Goal: Task Accomplishment & Management: Use online tool/utility

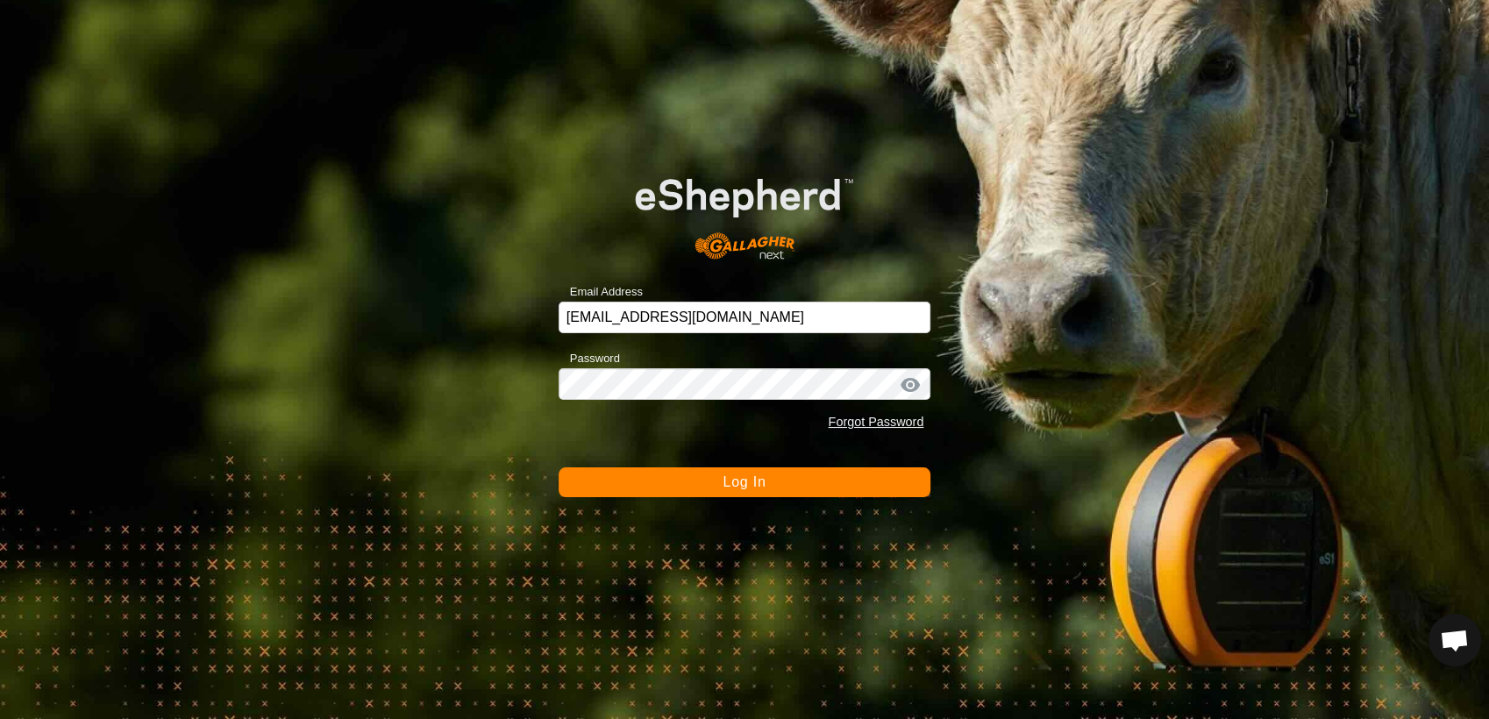
scroll to position [6702, 0]
drag, startPoint x: 0, startPoint y: 0, endPoint x: 732, endPoint y: 481, distance: 875.9
click at [732, 481] on span "Log In" at bounding box center [744, 481] width 43 height 15
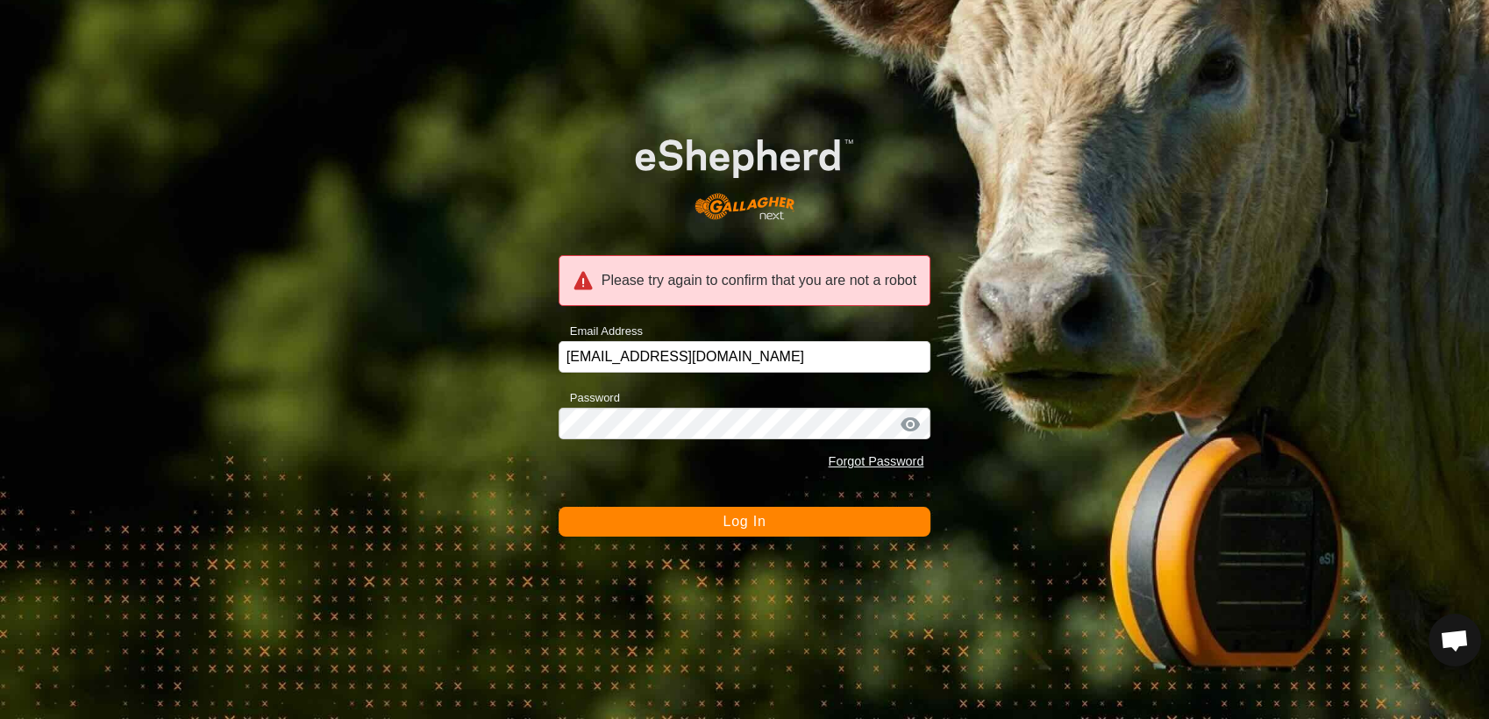
click at [743, 515] on span "Log In" at bounding box center [744, 521] width 43 height 15
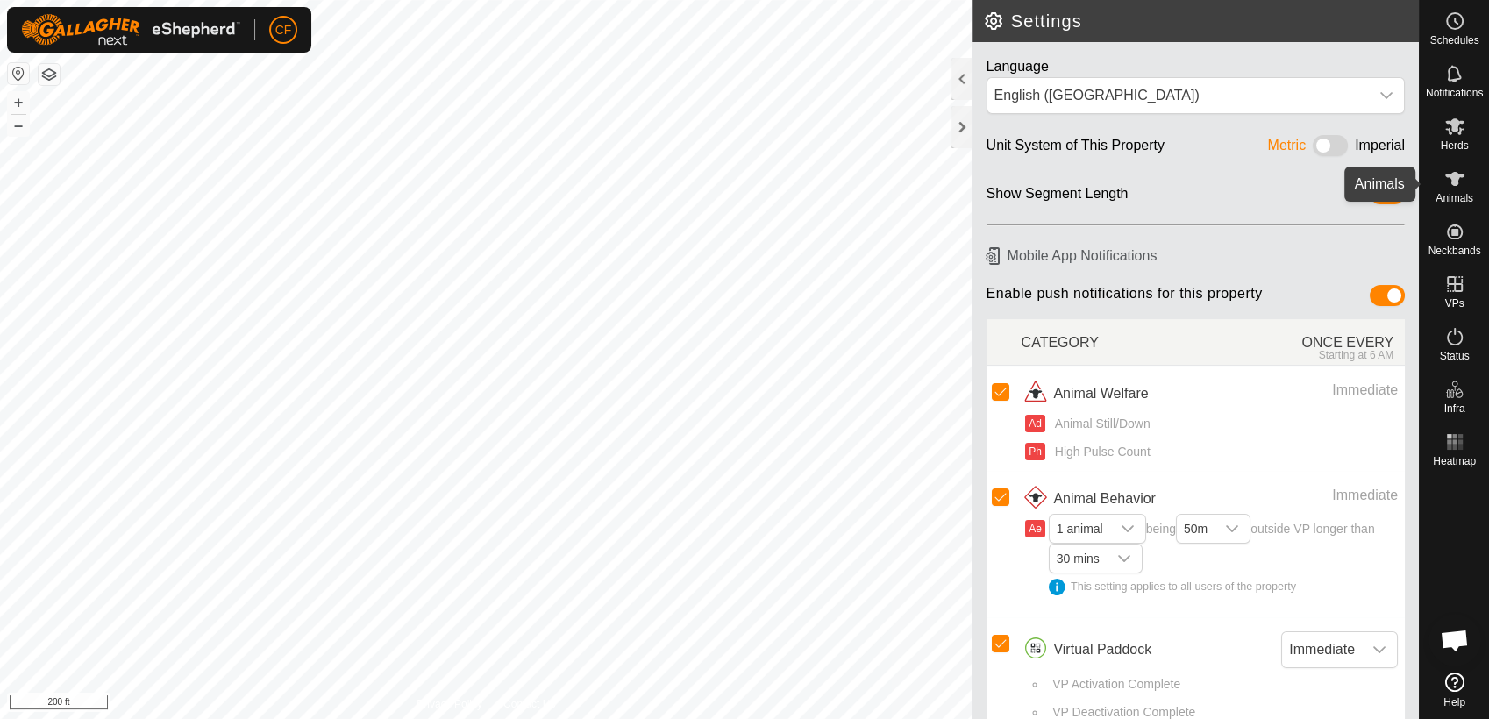
click at [1451, 189] on icon at bounding box center [1454, 178] width 21 height 21
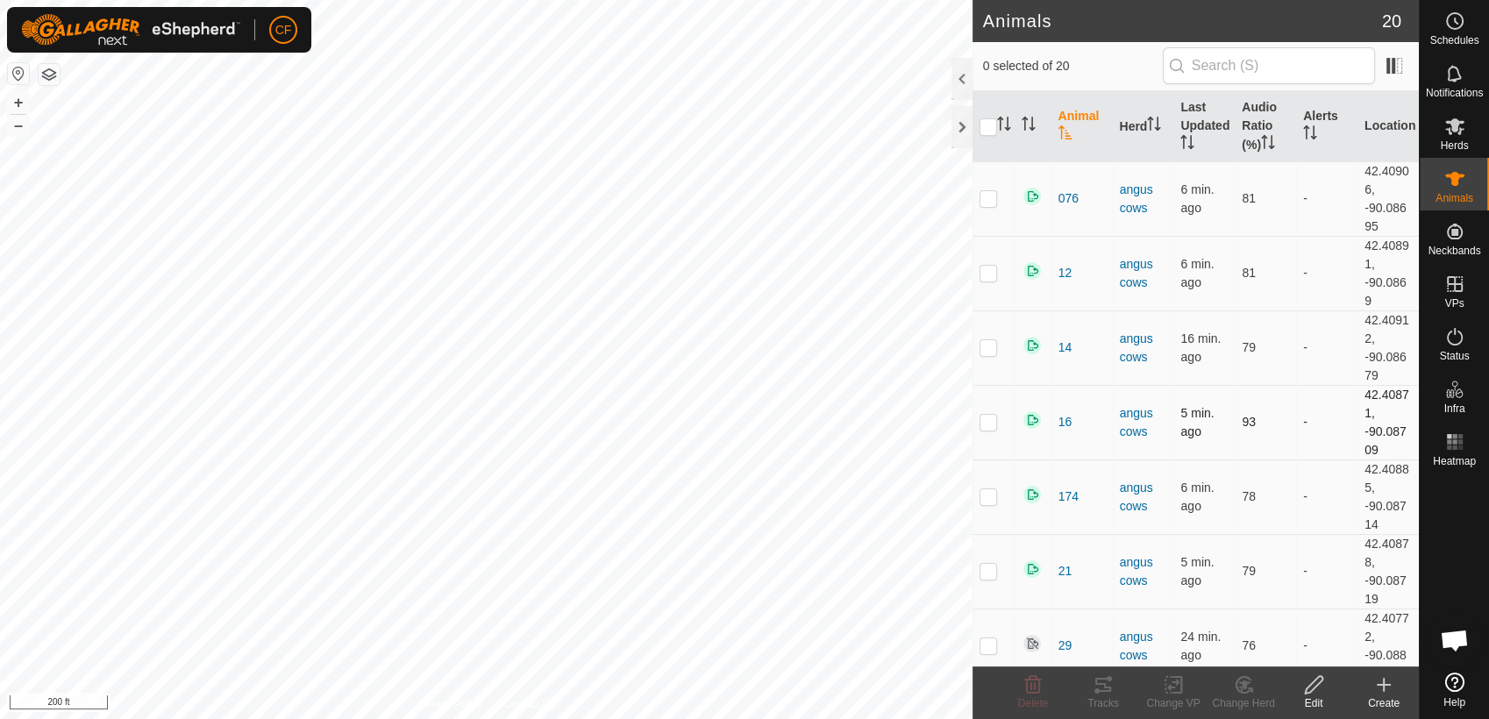
click at [989, 420] on p-checkbox at bounding box center [989, 422] width 18 height 14
click at [1099, 691] on icon at bounding box center [1103, 685] width 16 height 14
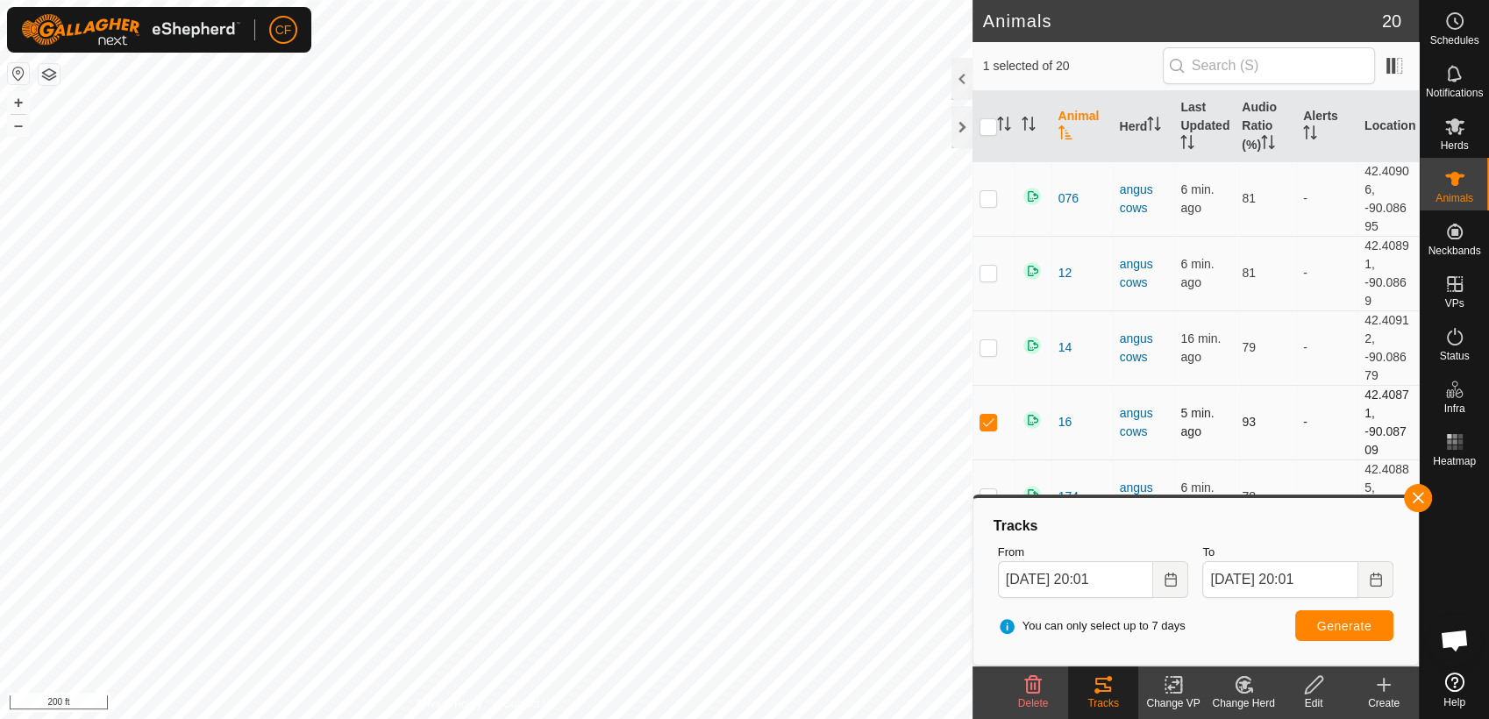
click at [987, 426] on p-checkbox at bounding box center [989, 422] width 18 height 14
checkbox input "false"
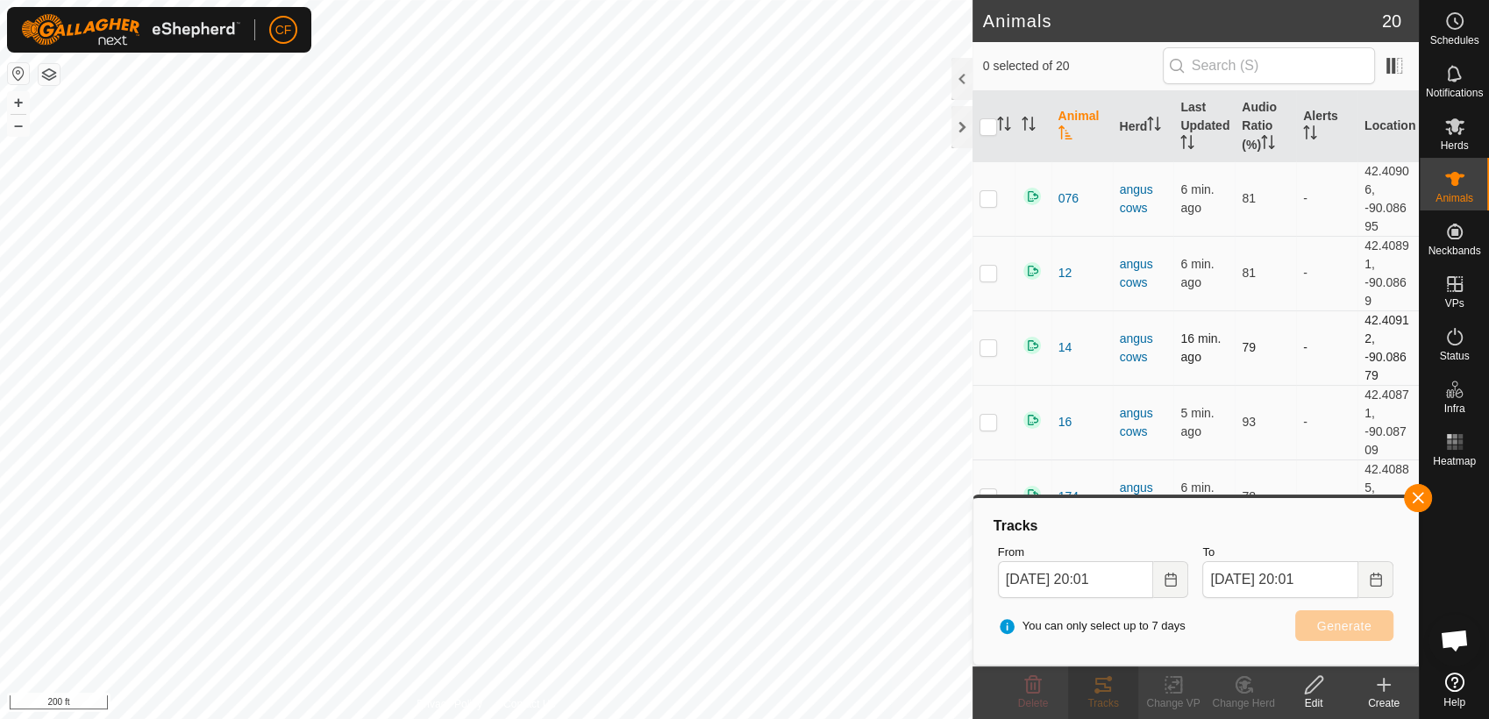
click at [986, 347] on p-checkbox at bounding box center [989, 347] width 18 height 14
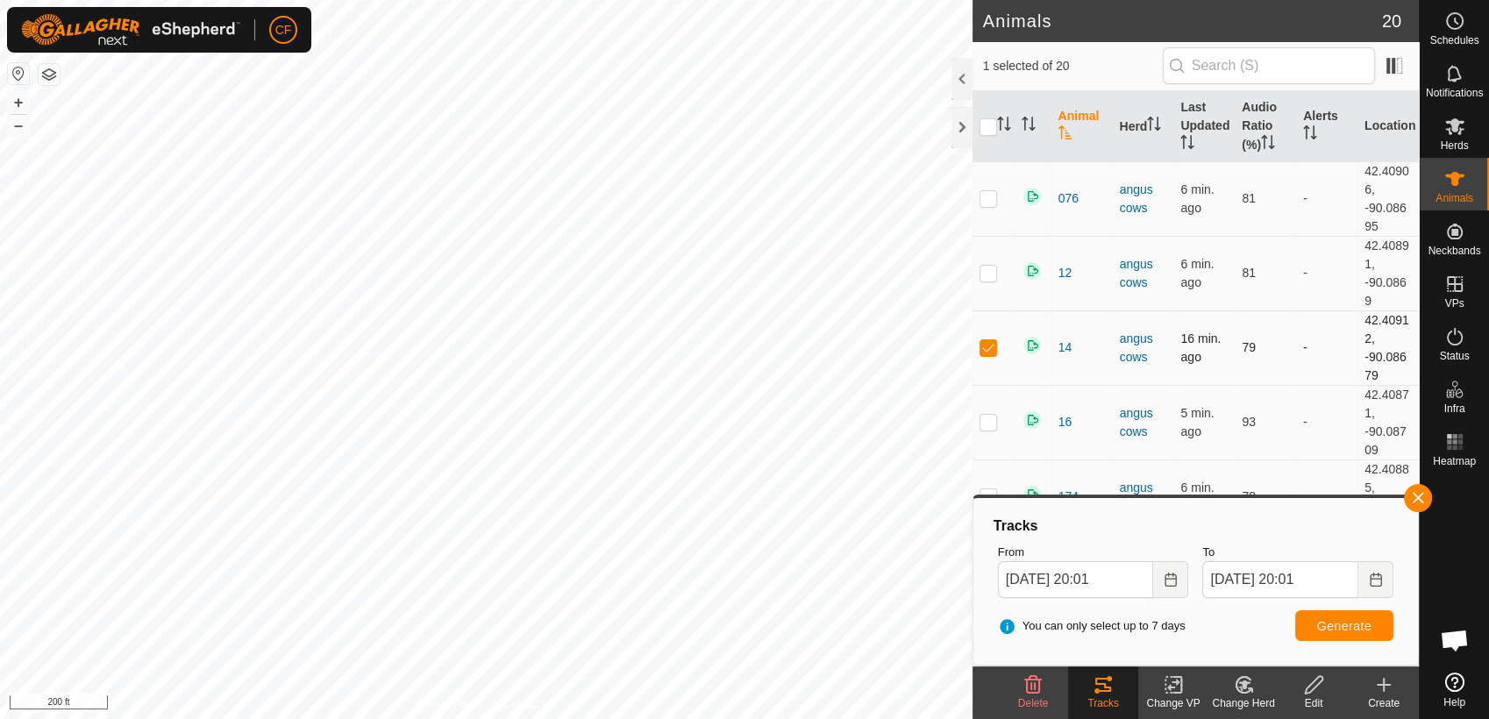
click at [986, 347] on p-checkbox at bounding box center [989, 347] width 18 height 14
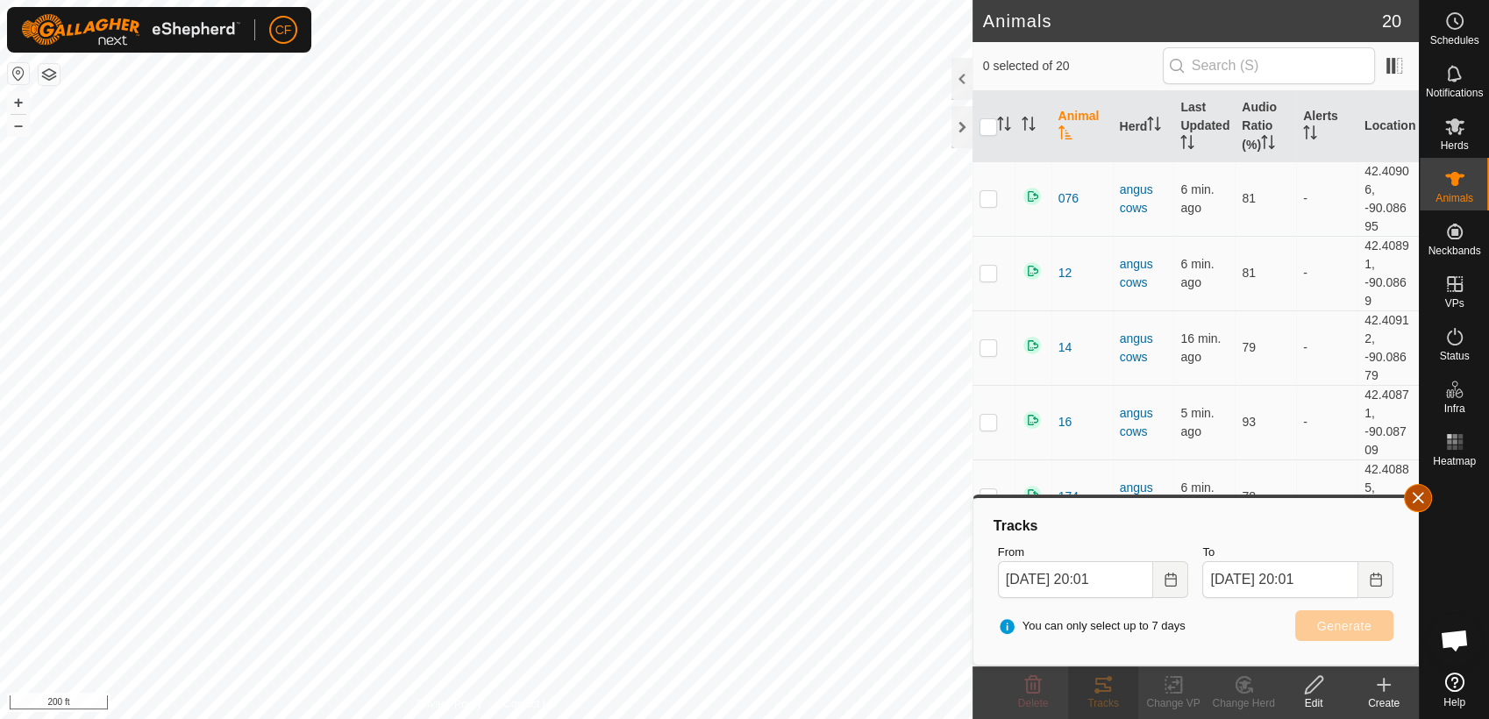
click at [1410, 499] on button "button" at bounding box center [1418, 498] width 28 height 28
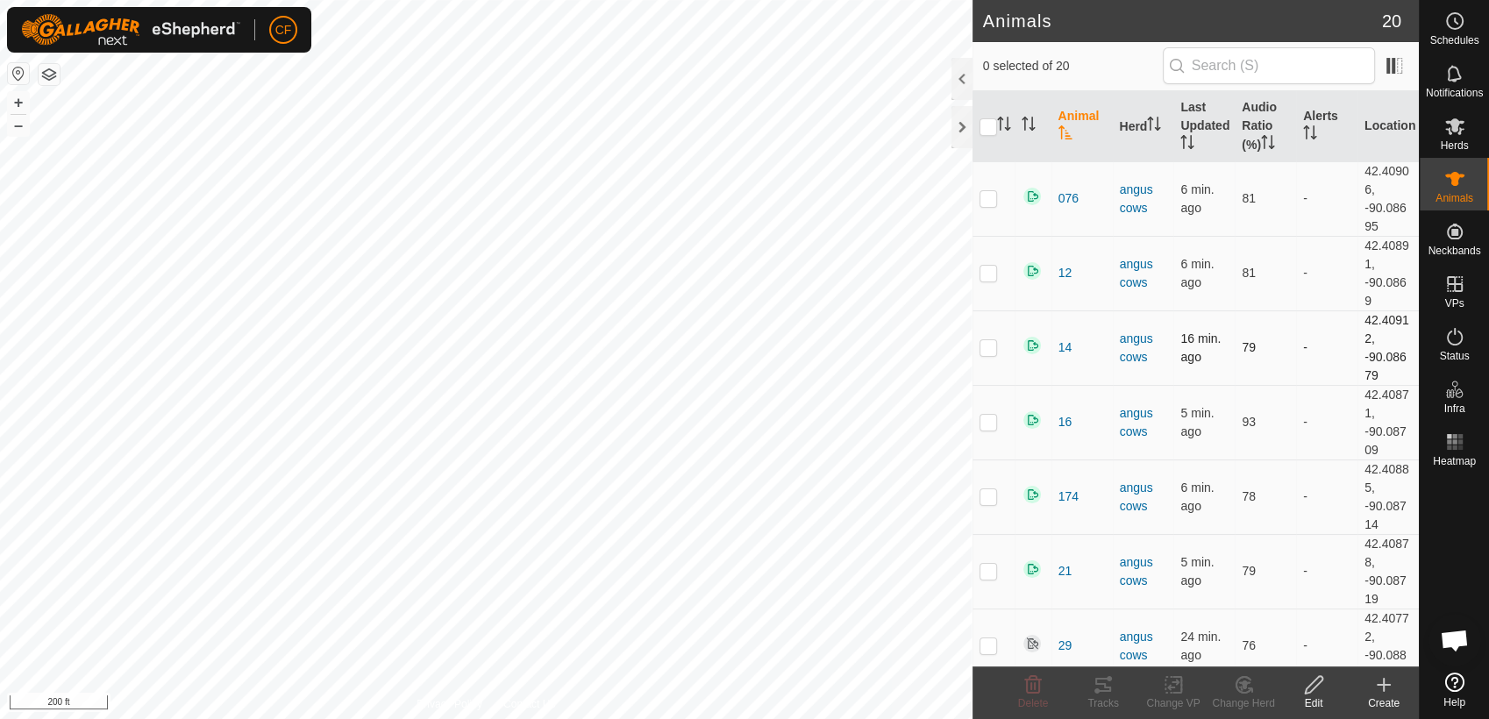
click at [989, 351] on p-checkbox at bounding box center [989, 347] width 18 height 14
click at [1109, 706] on div "Tracks" at bounding box center [1103, 703] width 70 height 16
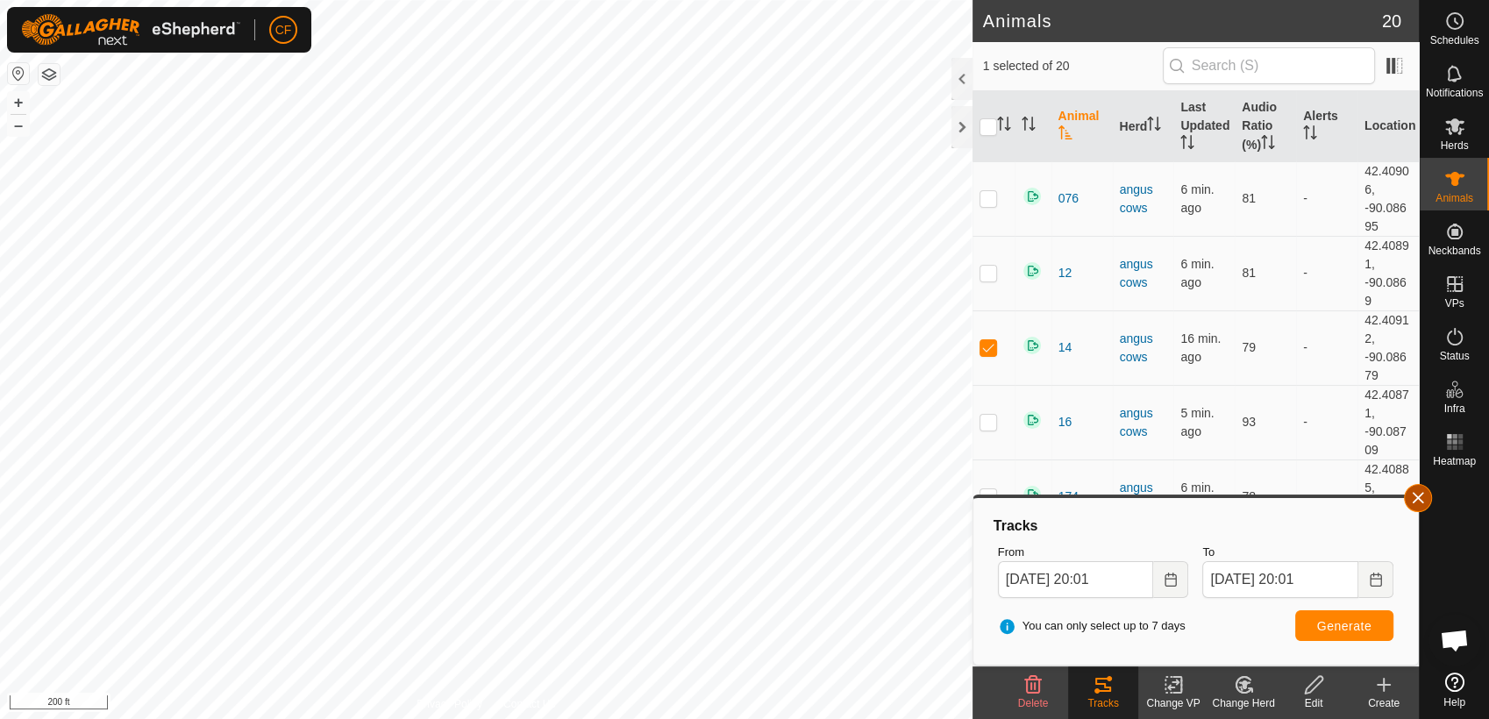
click at [1420, 496] on button "button" at bounding box center [1418, 498] width 28 height 28
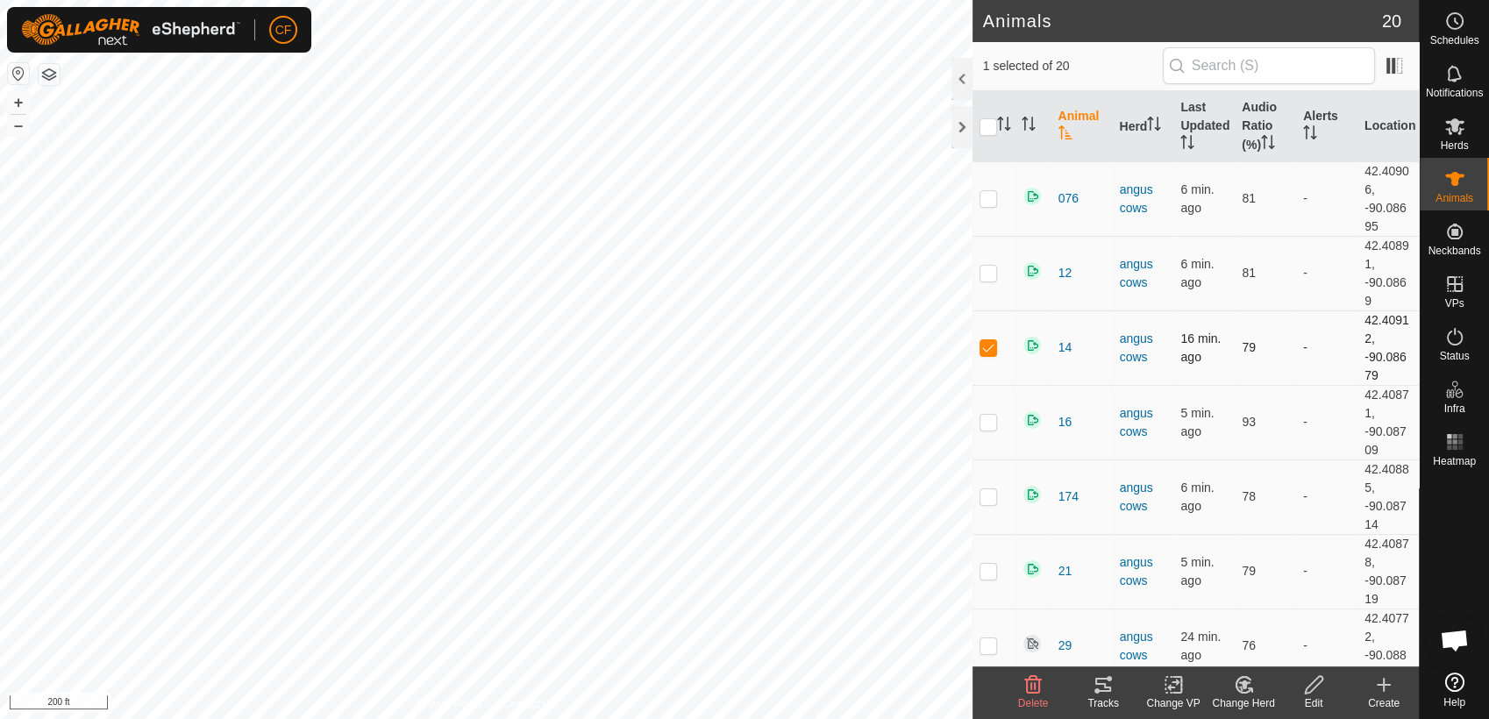
click at [980, 355] on td at bounding box center [994, 347] width 42 height 75
checkbox input "false"
click at [989, 277] on p-checkbox at bounding box center [989, 273] width 18 height 14
checkbox input "true"
click at [1101, 687] on icon at bounding box center [1103, 684] width 21 height 21
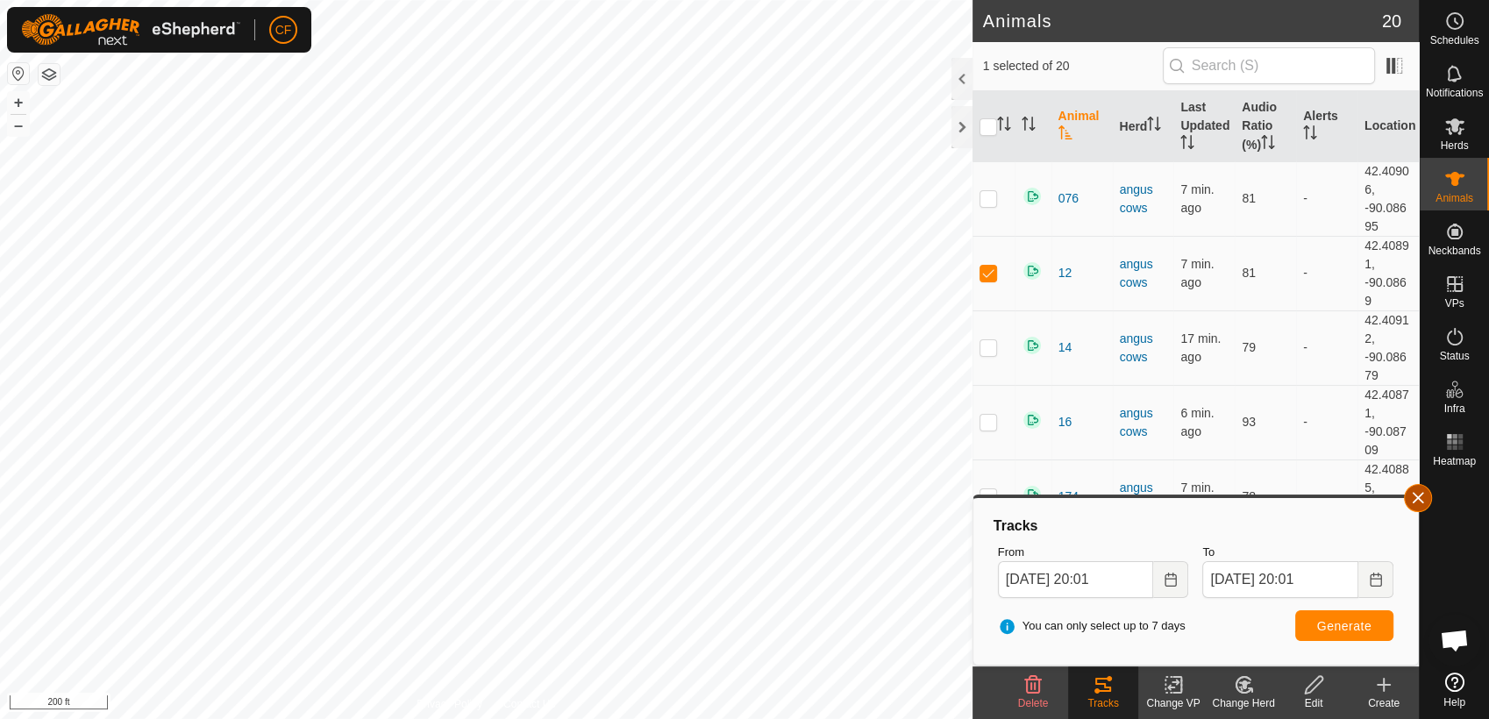
click at [1423, 500] on button "button" at bounding box center [1418, 498] width 28 height 28
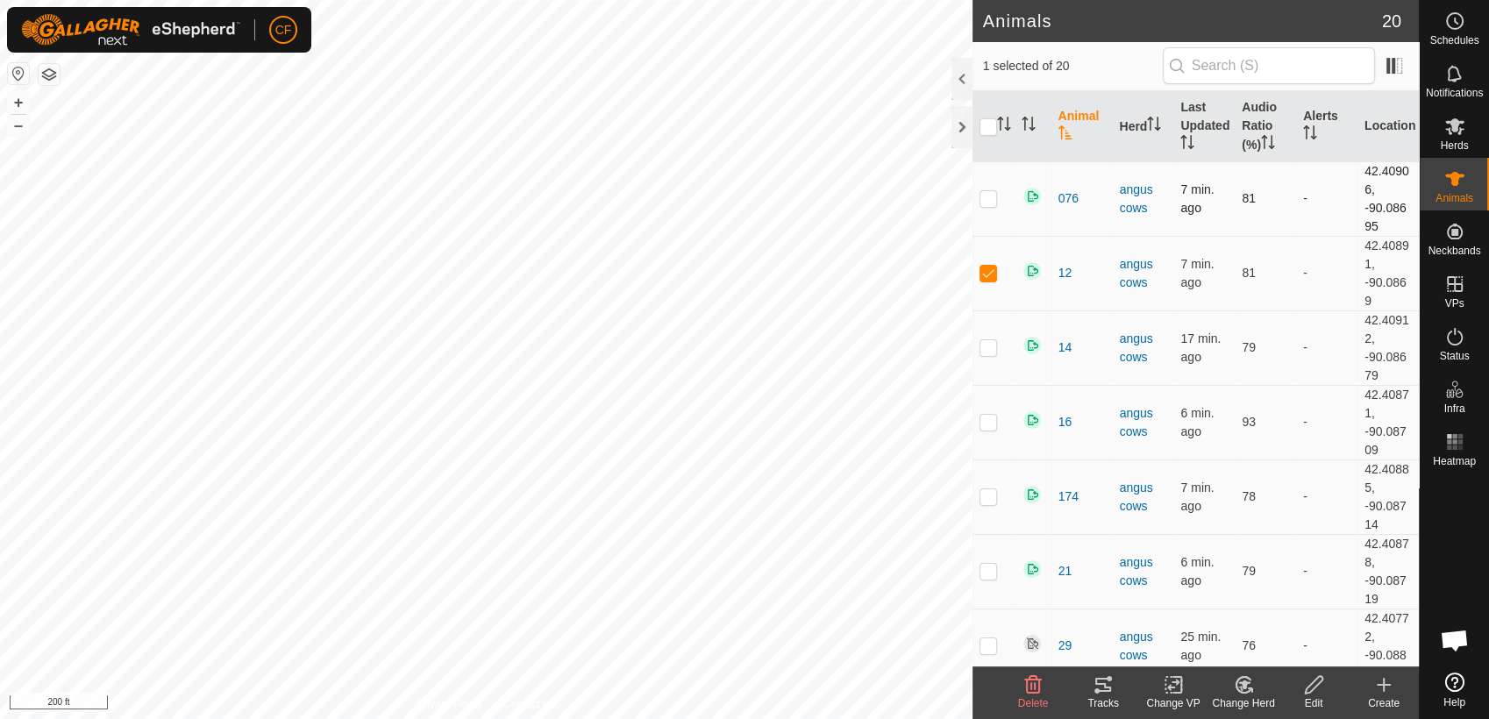
click at [985, 194] on p-checkbox at bounding box center [989, 198] width 18 height 14
checkbox input "true"
click at [989, 281] on td at bounding box center [994, 273] width 42 height 75
checkbox input "false"
click at [1103, 691] on icon at bounding box center [1103, 685] width 16 height 14
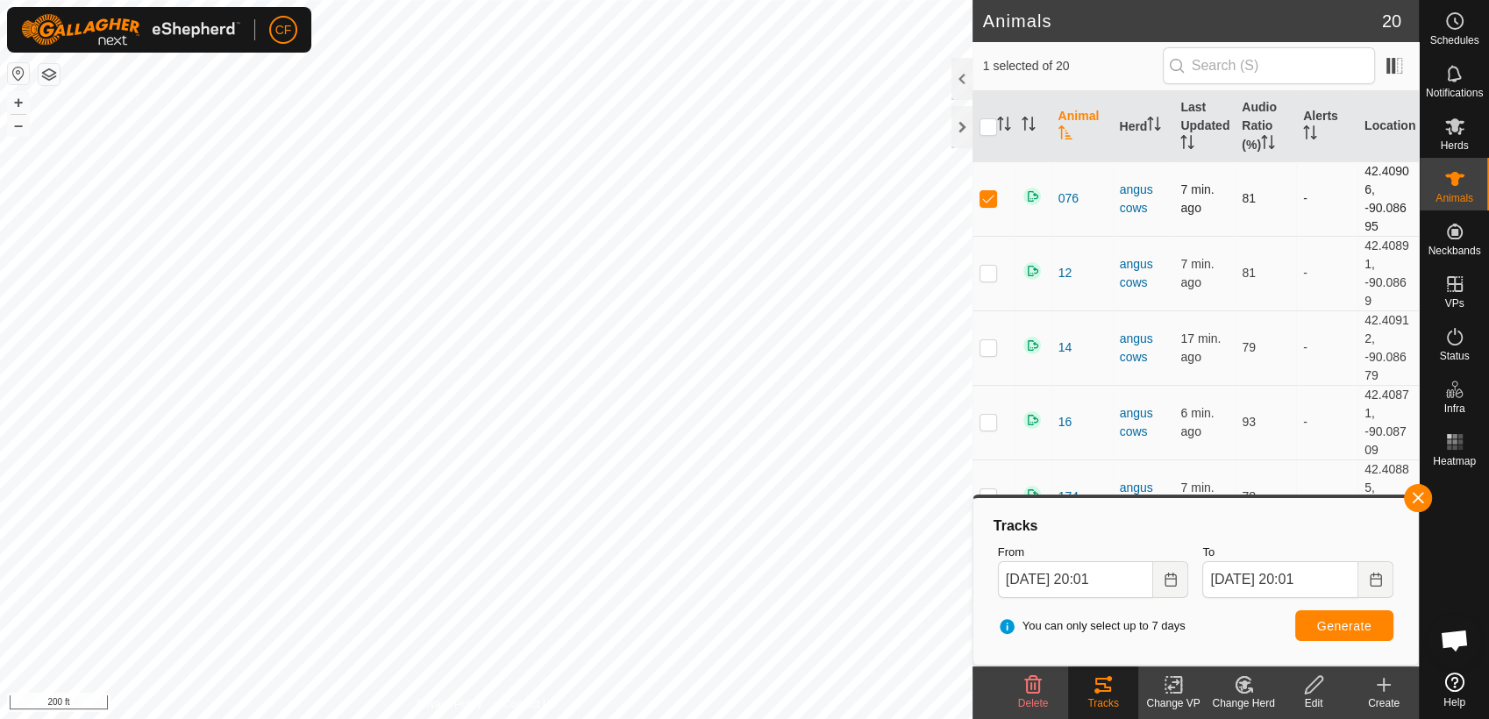
click at [989, 196] on p-checkbox at bounding box center [989, 198] width 18 height 14
checkbox input "false"
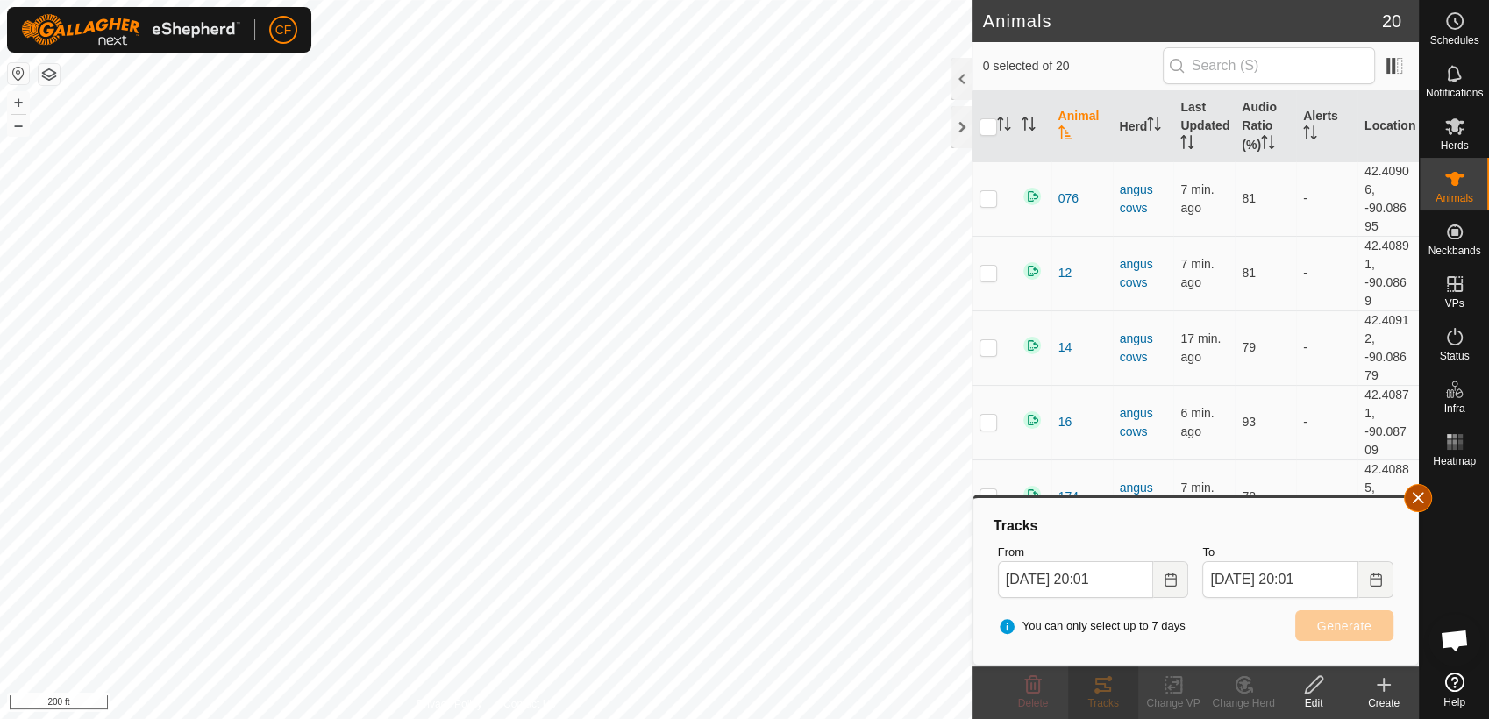
click at [1422, 500] on button "button" at bounding box center [1418, 498] width 28 height 28
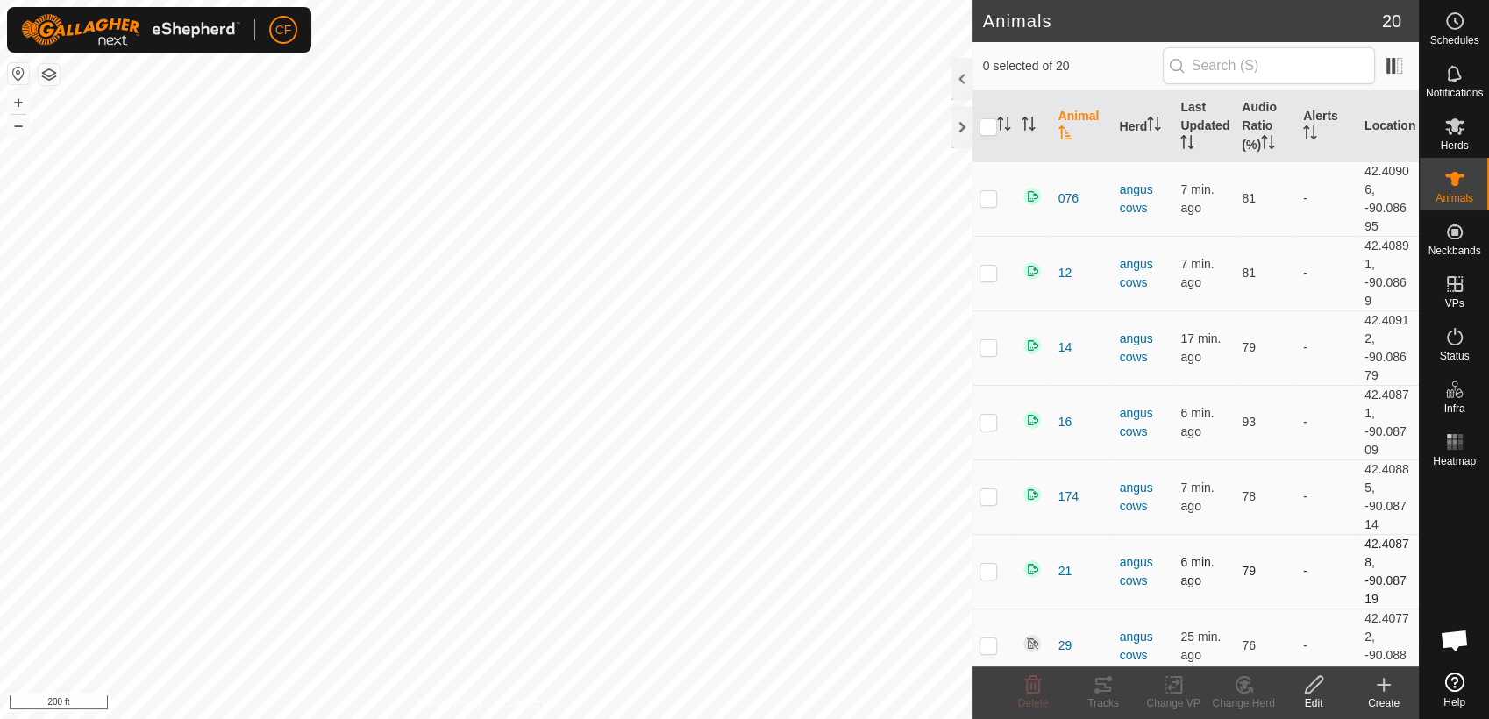
click at [990, 574] on p-checkbox at bounding box center [989, 571] width 18 height 14
checkbox input "true"
click at [1098, 682] on icon at bounding box center [1103, 684] width 21 height 21
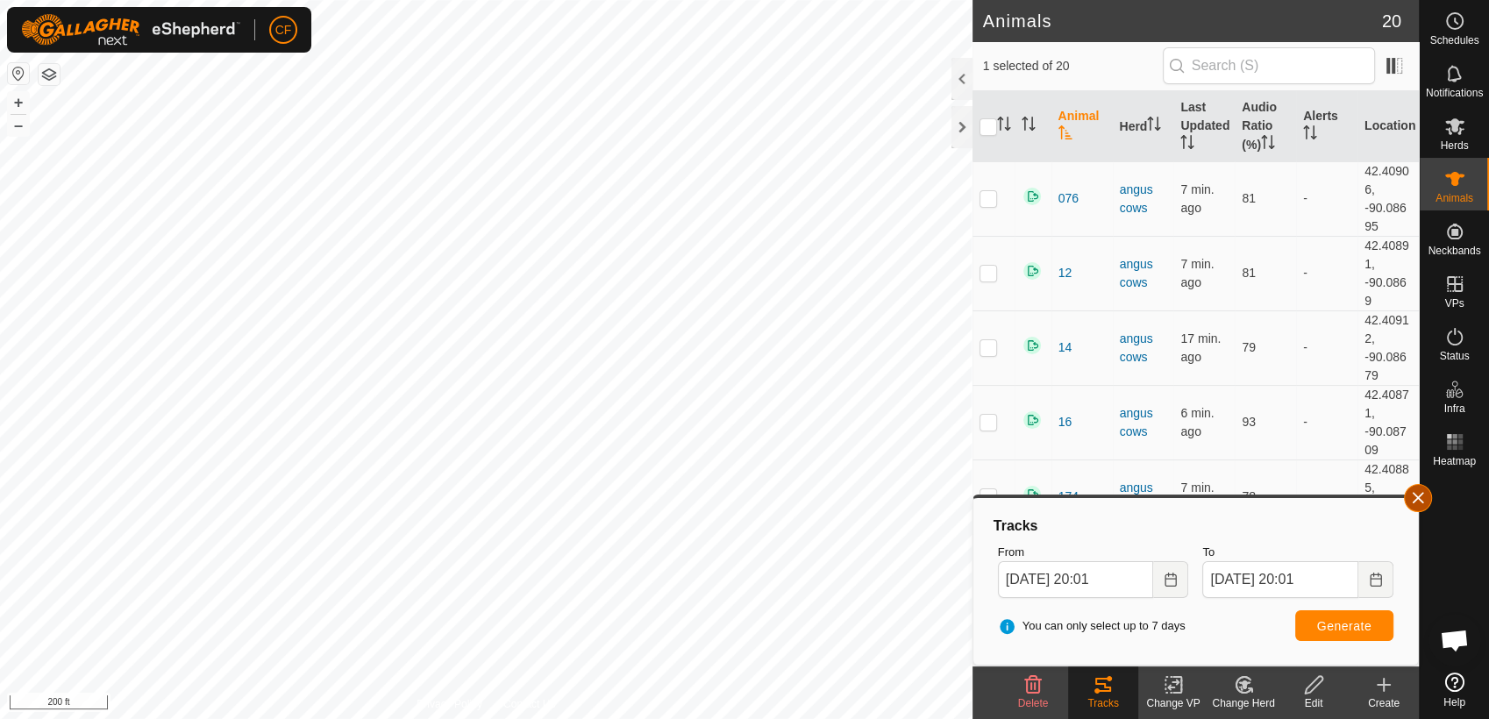
click at [1419, 498] on button "button" at bounding box center [1418, 498] width 28 height 28
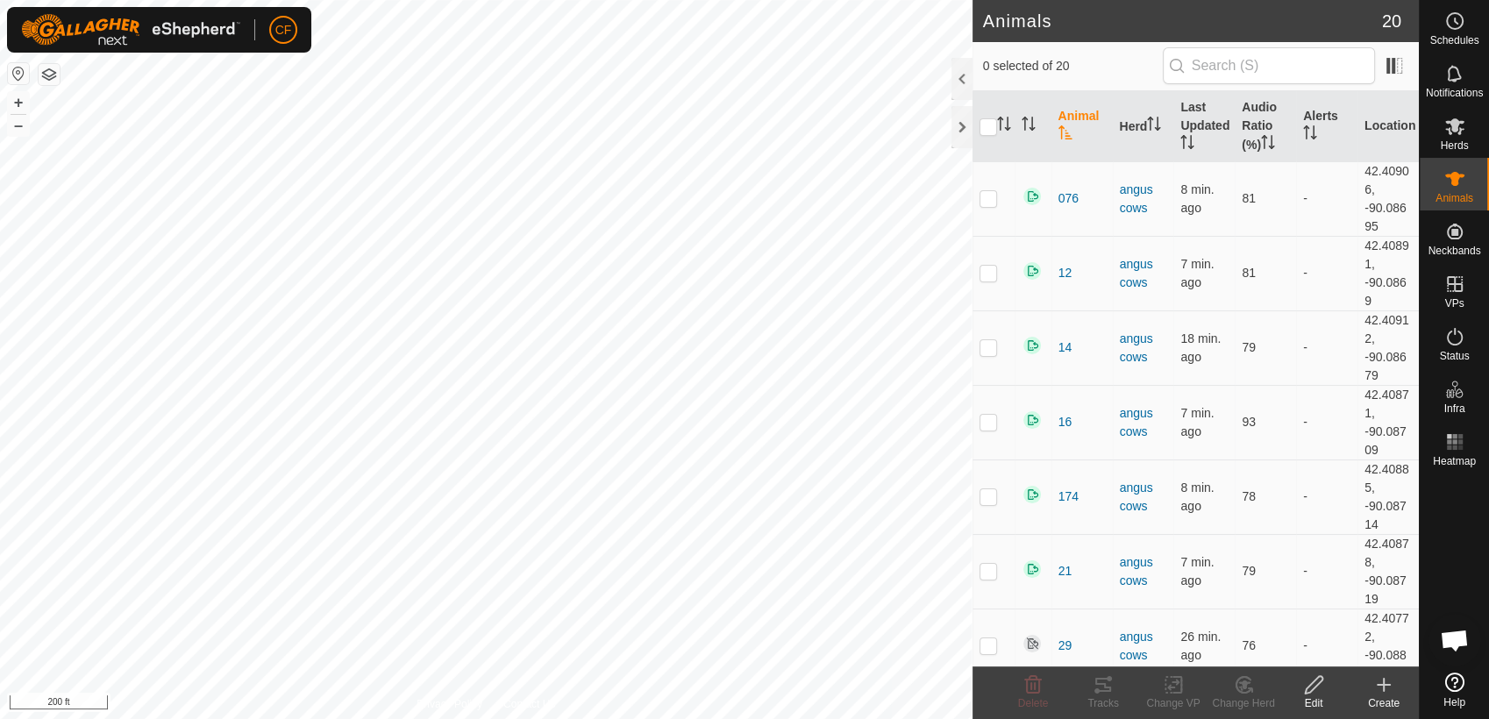
scroll to position [6702, 0]
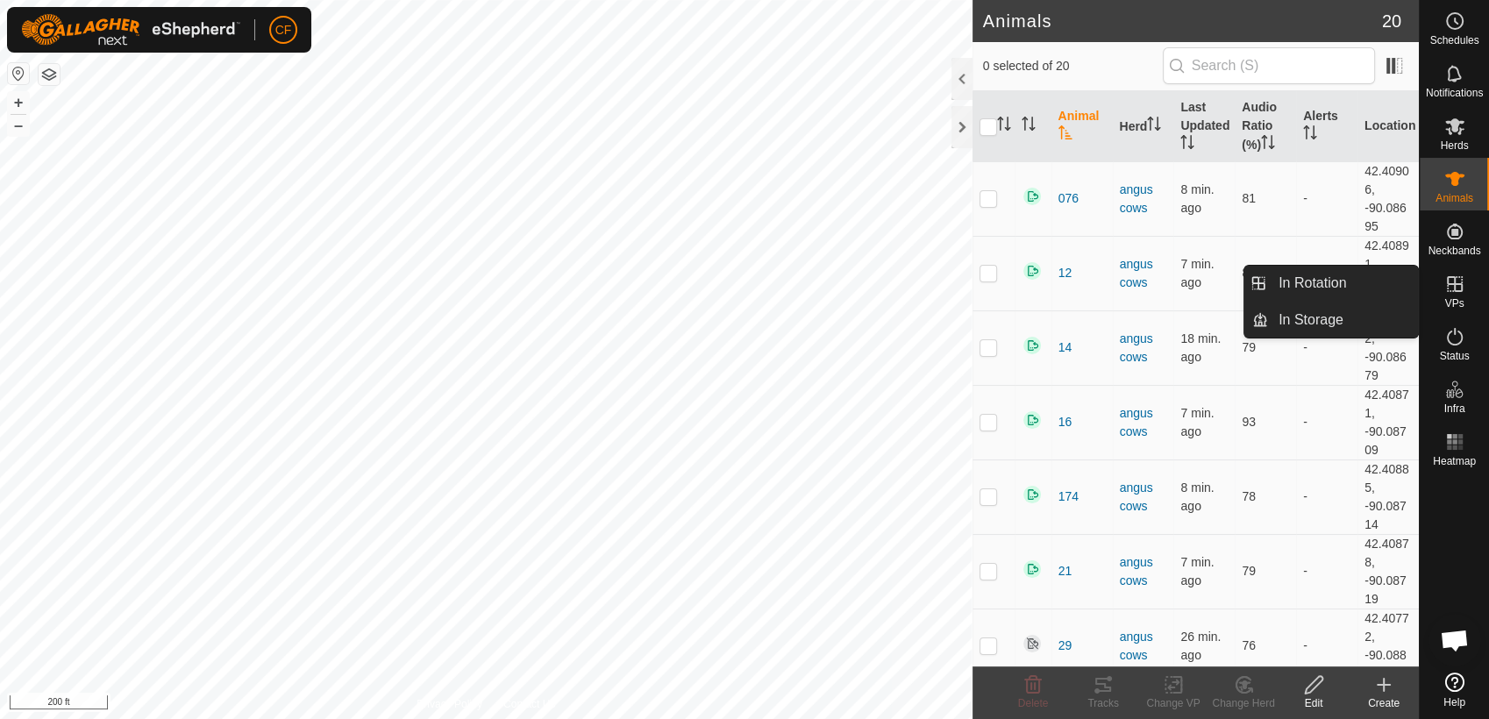
click at [1453, 289] on icon at bounding box center [1455, 284] width 16 height 16
click at [1354, 275] on link "In Rotation" at bounding box center [1343, 283] width 150 height 35
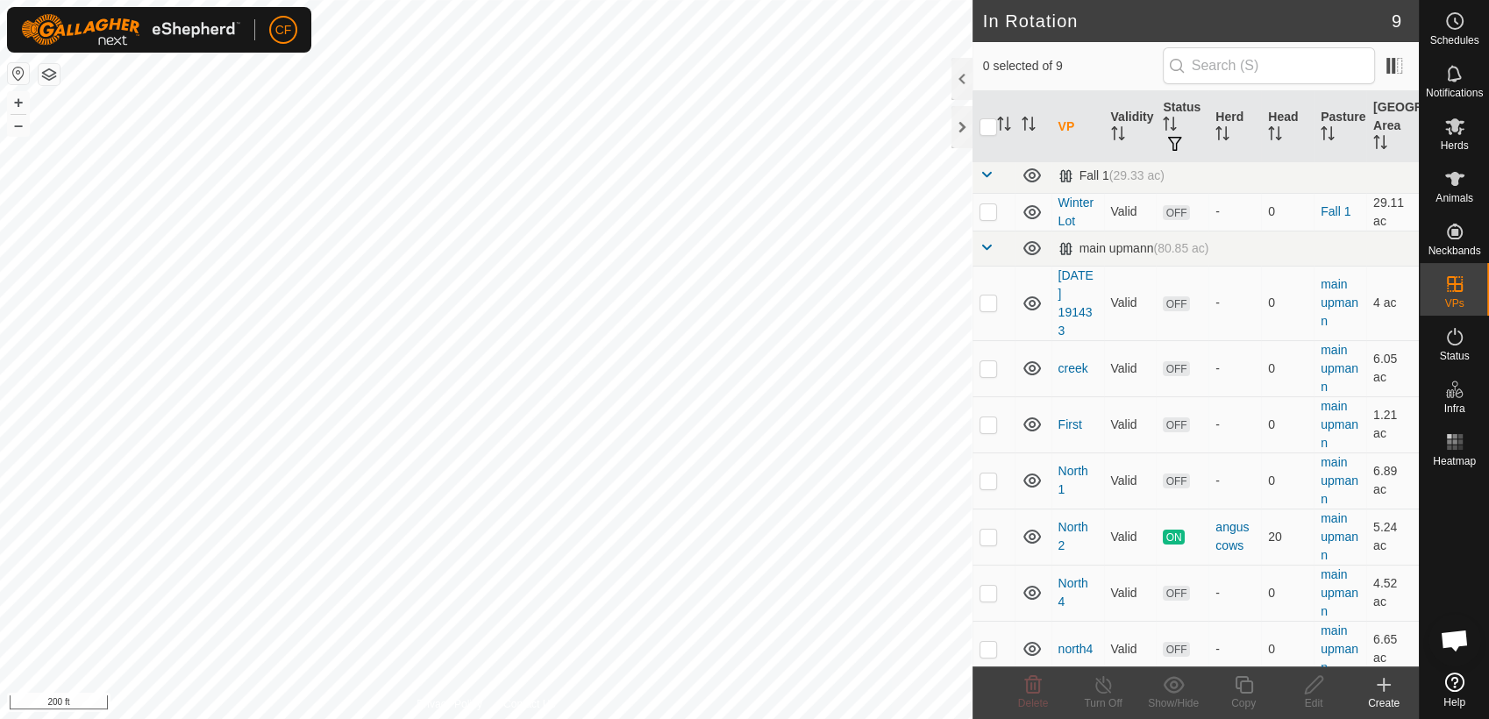
scroll to position [86, 0]
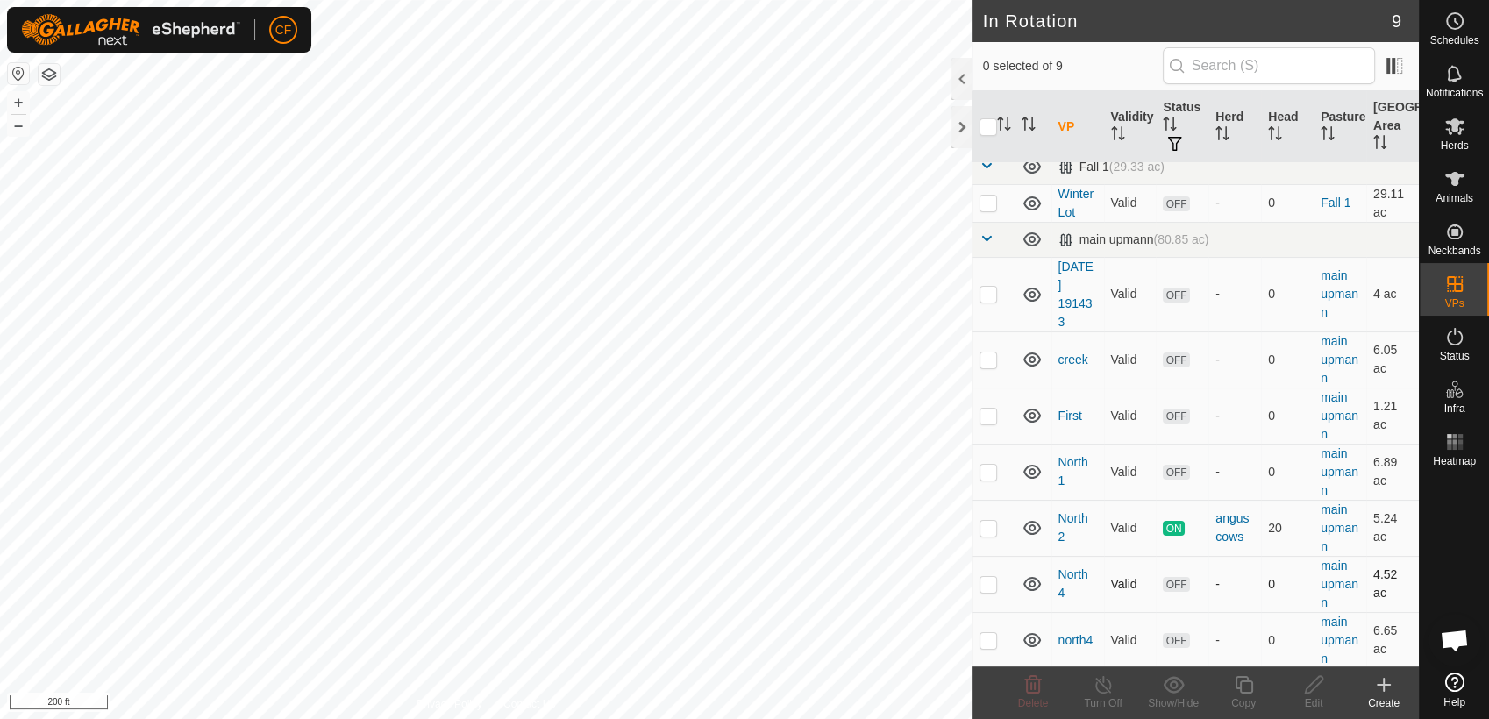
click at [988, 583] on p-checkbox at bounding box center [989, 584] width 18 height 14
checkbox input "false"
click at [987, 638] on p-checkbox at bounding box center [989, 640] width 18 height 14
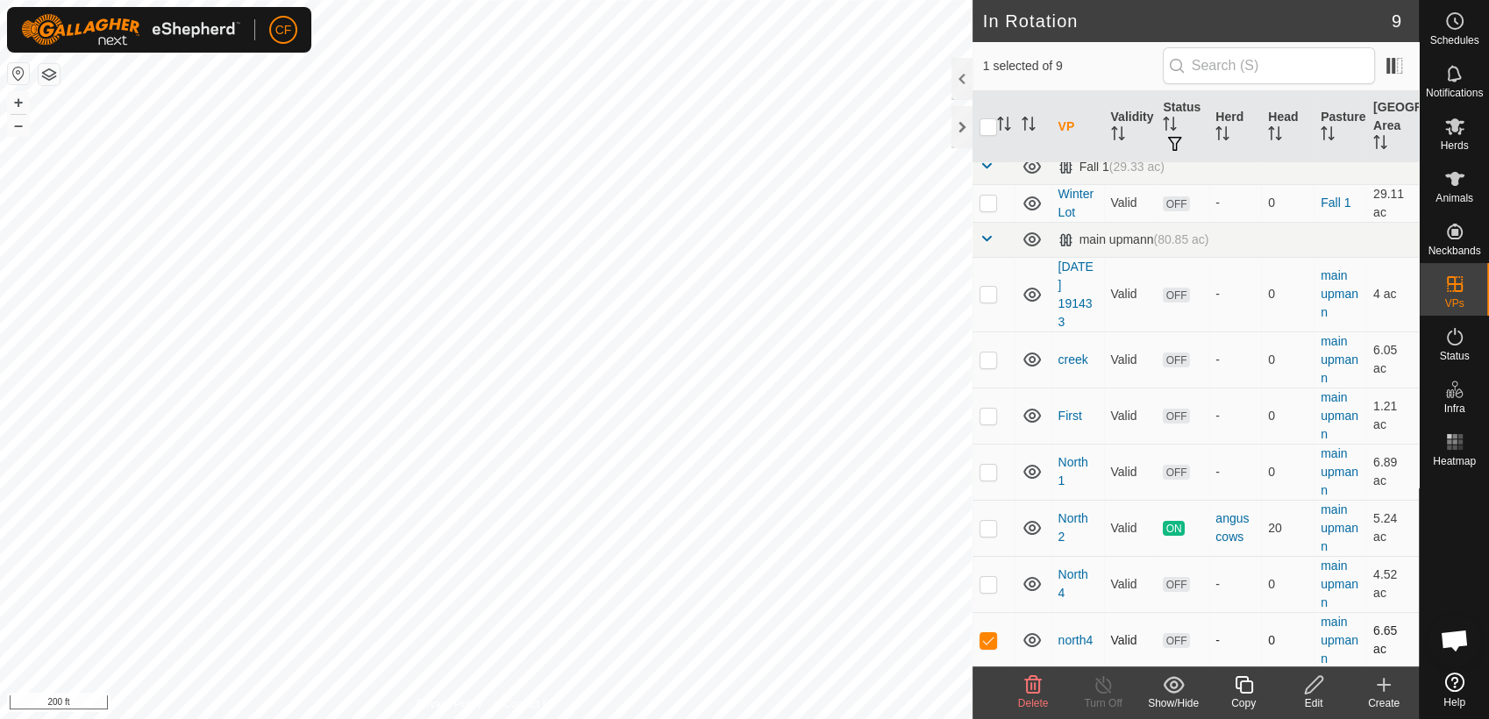
checkbox input "false"
click at [988, 410] on p-checkbox at bounding box center [989, 416] width 18 height 14
checkbox input "false"
click at [983, 471] on p-checkbox at bounding box center [989, 472] width 18 height 14
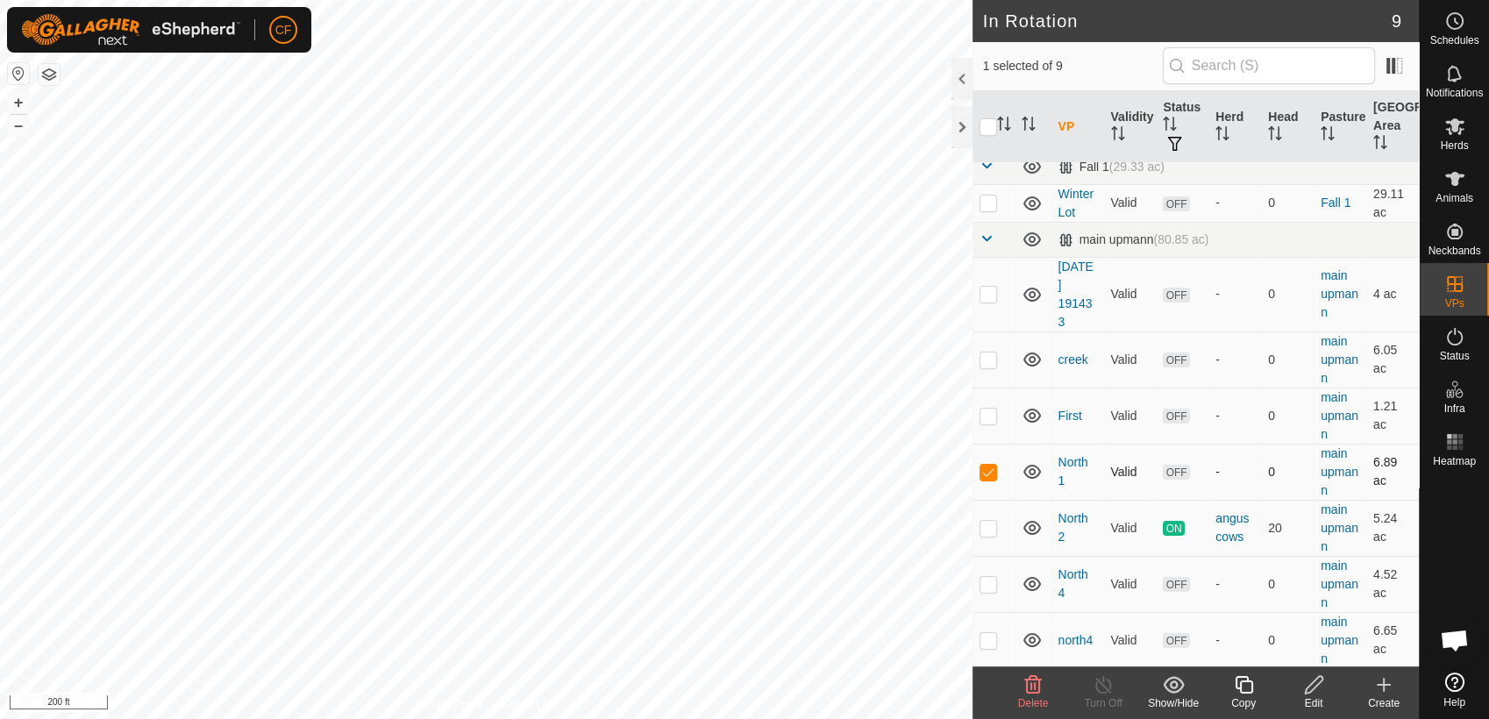
click at [983, 471] on p-checkbox at bounding box center [989, 472] width 18 height 14
checkbox input "false"
click at [985, 521] on p-checkbox at bounding box center [989, 528] width 18 height 14
click at [985, 526] on p-checkbox at bounding box center [989, 528] width 18 height 14
checkbox input "false"
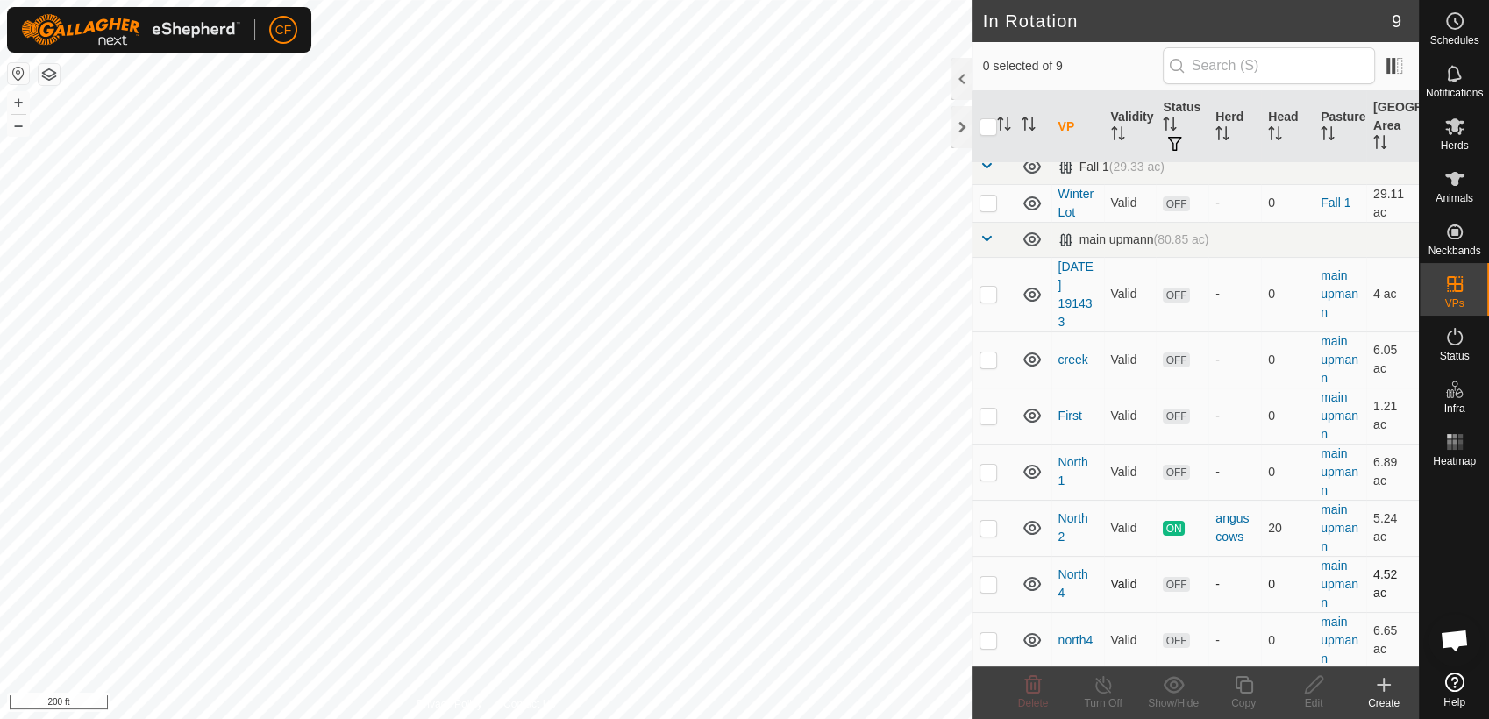
click at [989, 589] on p-checkbox at bounding box center [989, 584] width 18 height 14
checkbox input "false"
click at [984, 638] on p-checkbox at bounding box center [989, 640] width 18 height 14
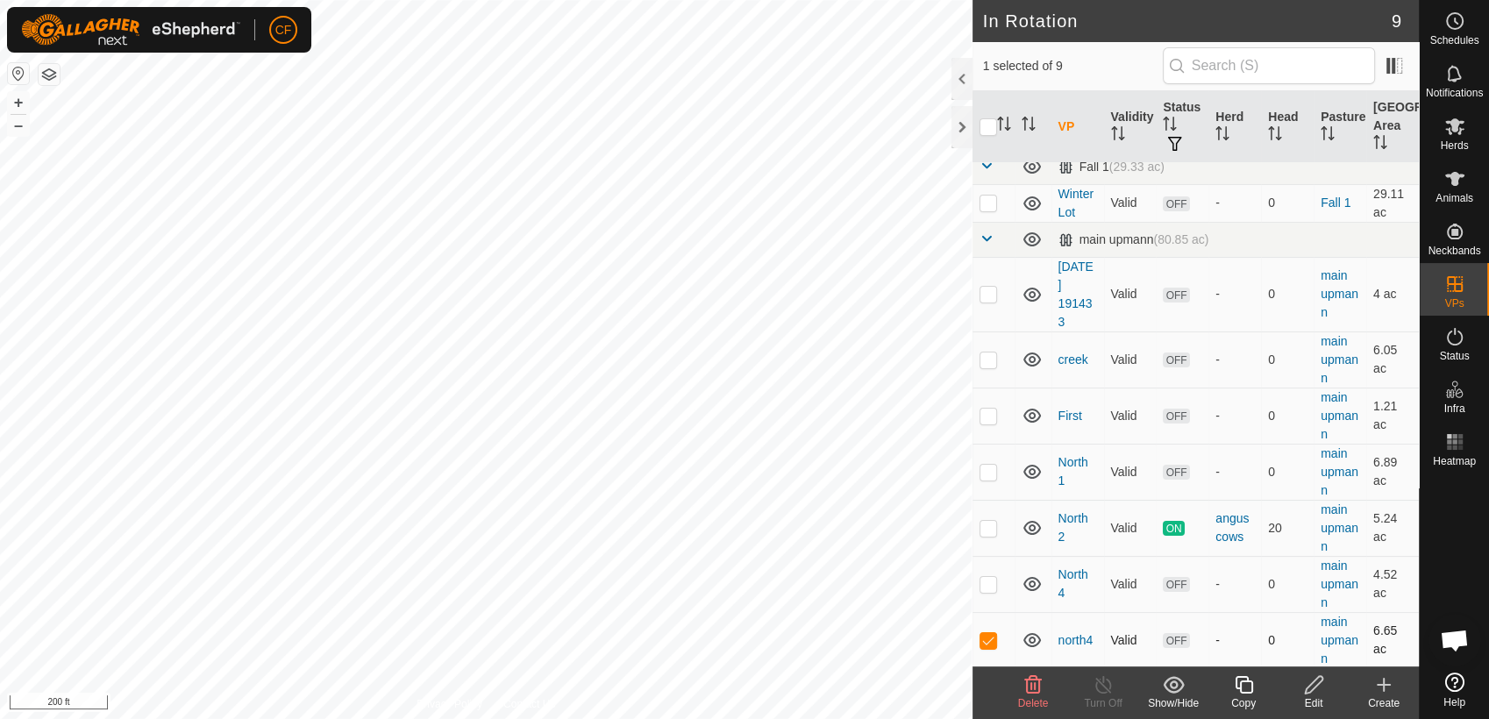
checkbox input "false"
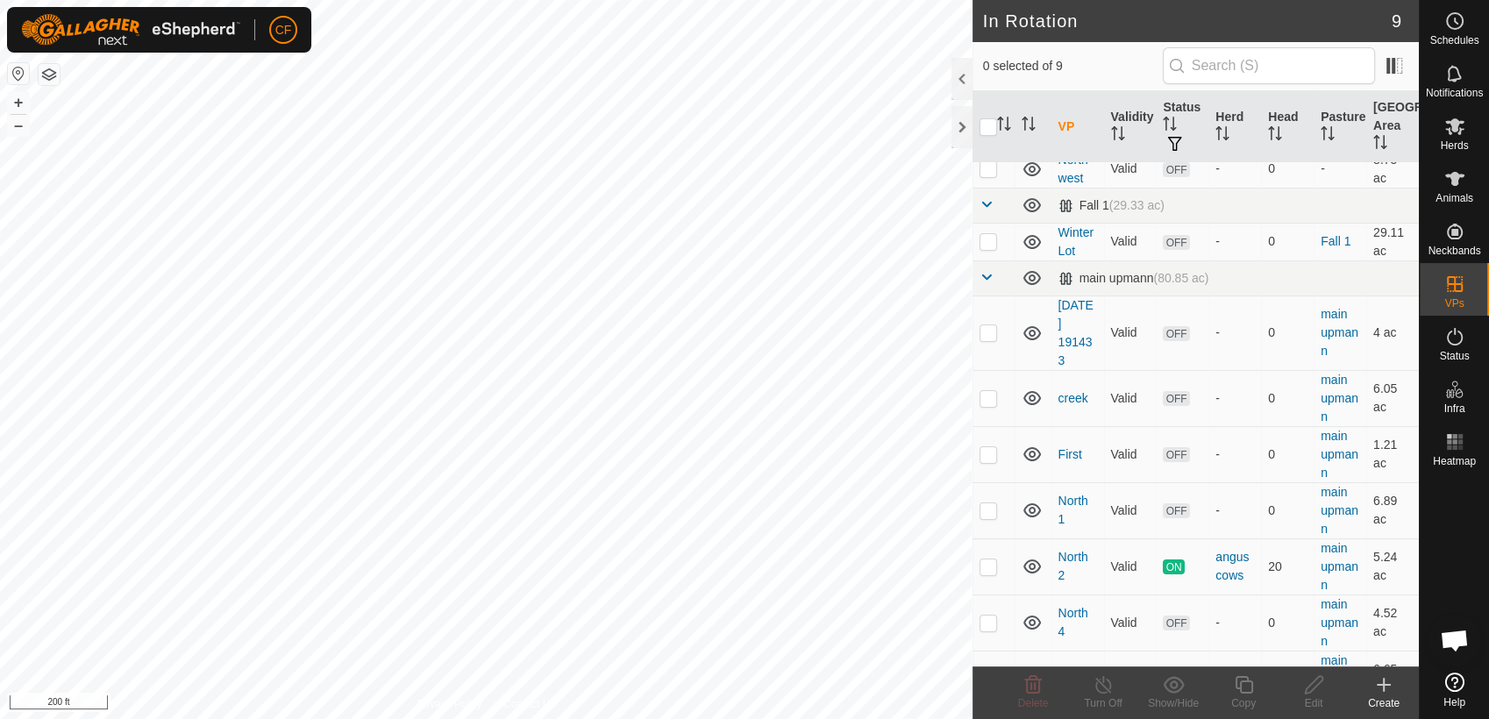
scroll to position [0, 0]
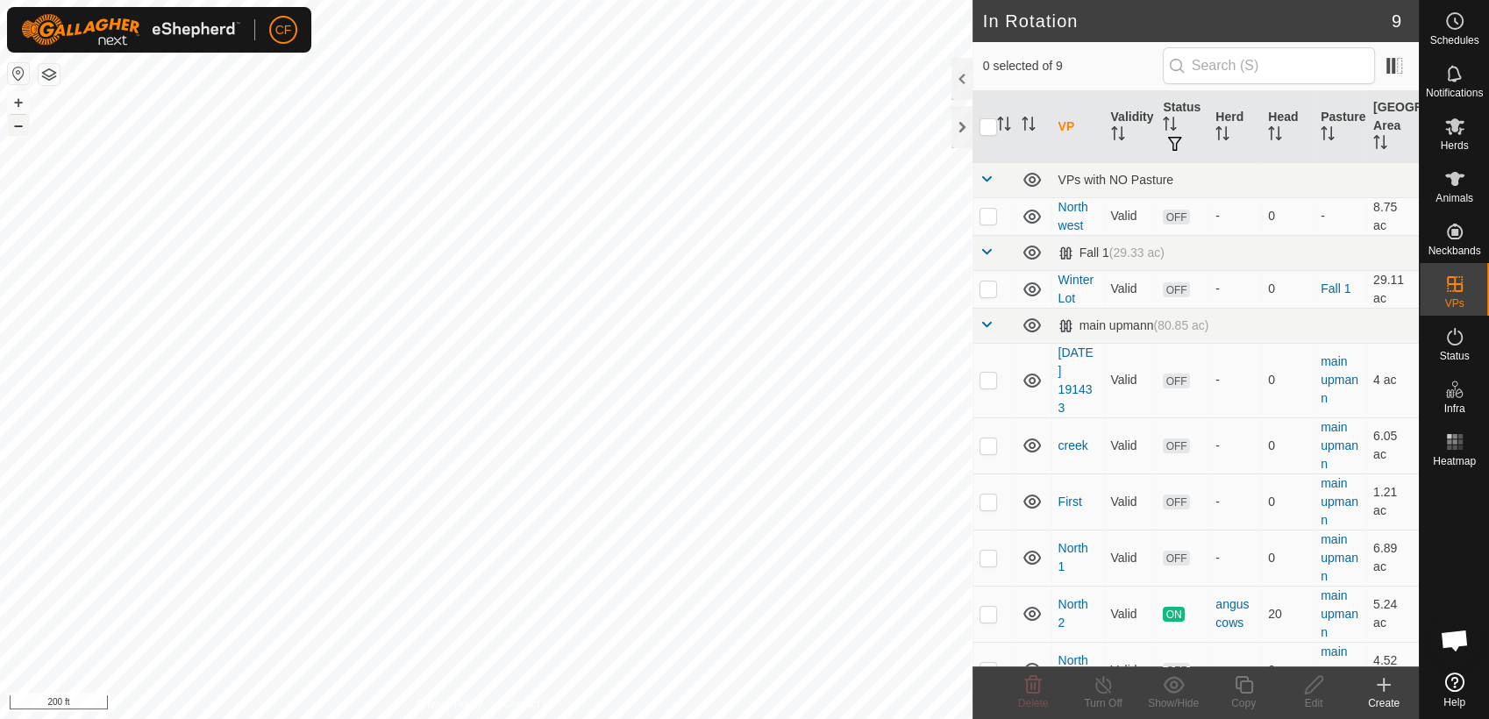
click at [14, 125] on button "–" at bounding box center [18, 125] width 21 height 21
click at [1031, 690] on icon at bounding box center [1033, 685] width 17 height 18
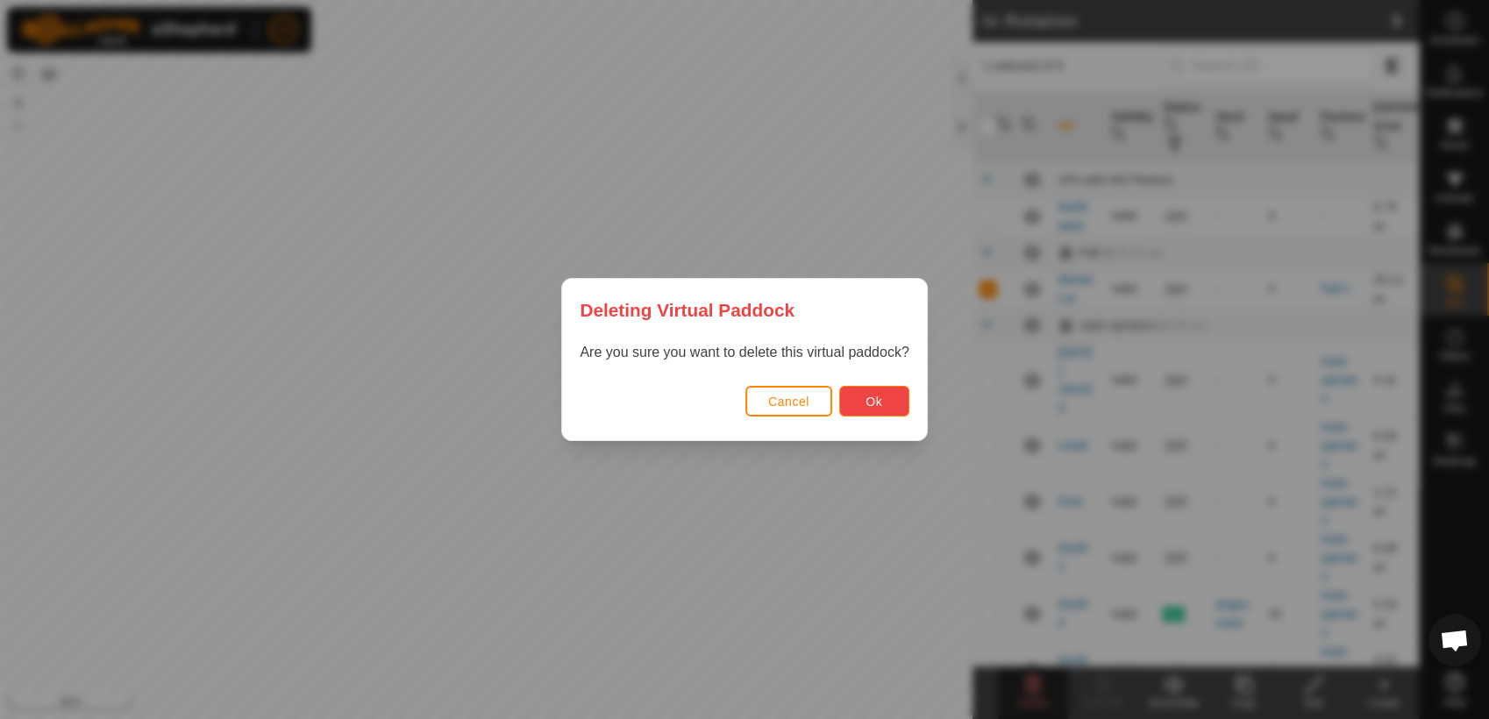
click at [863, 397] on button "Ok" at bounding box center [874, 401] width 70 height 31
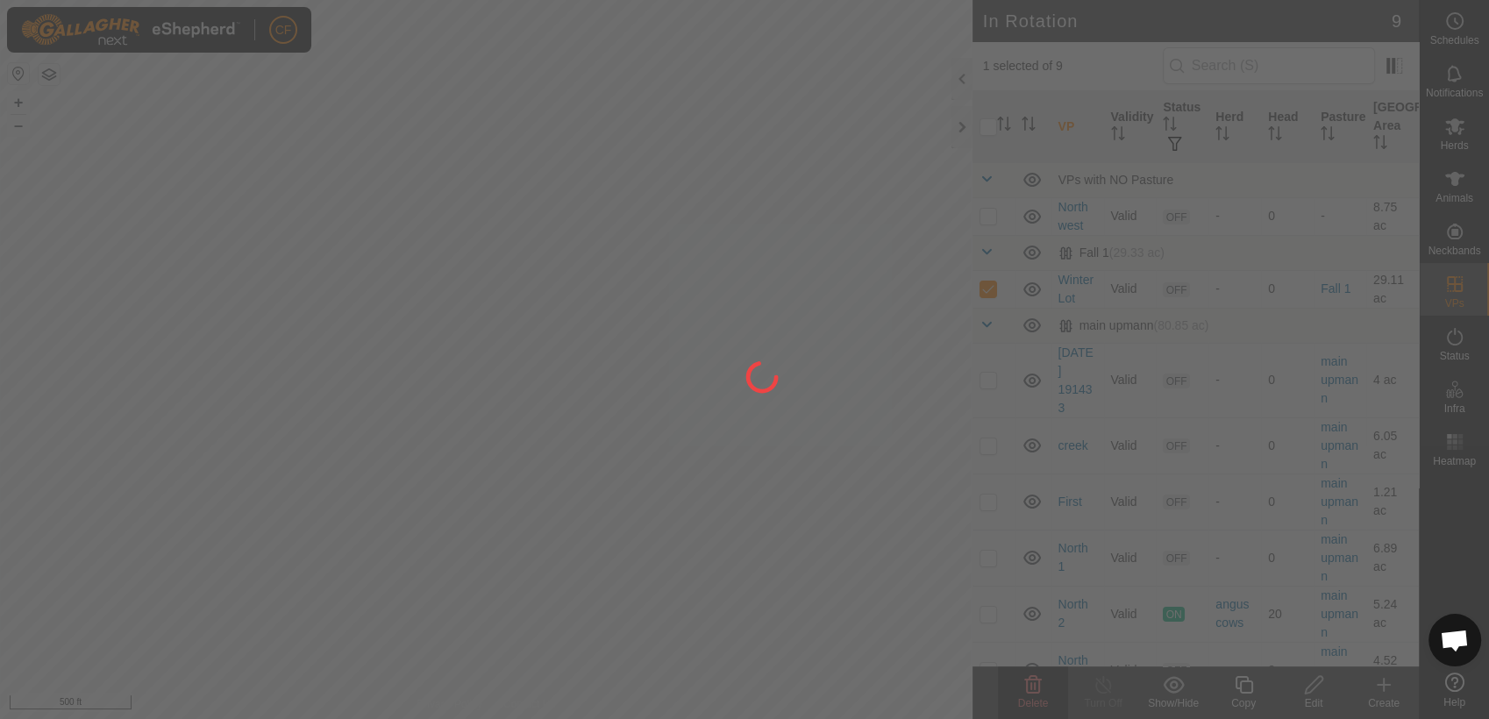
checkbox input "false"
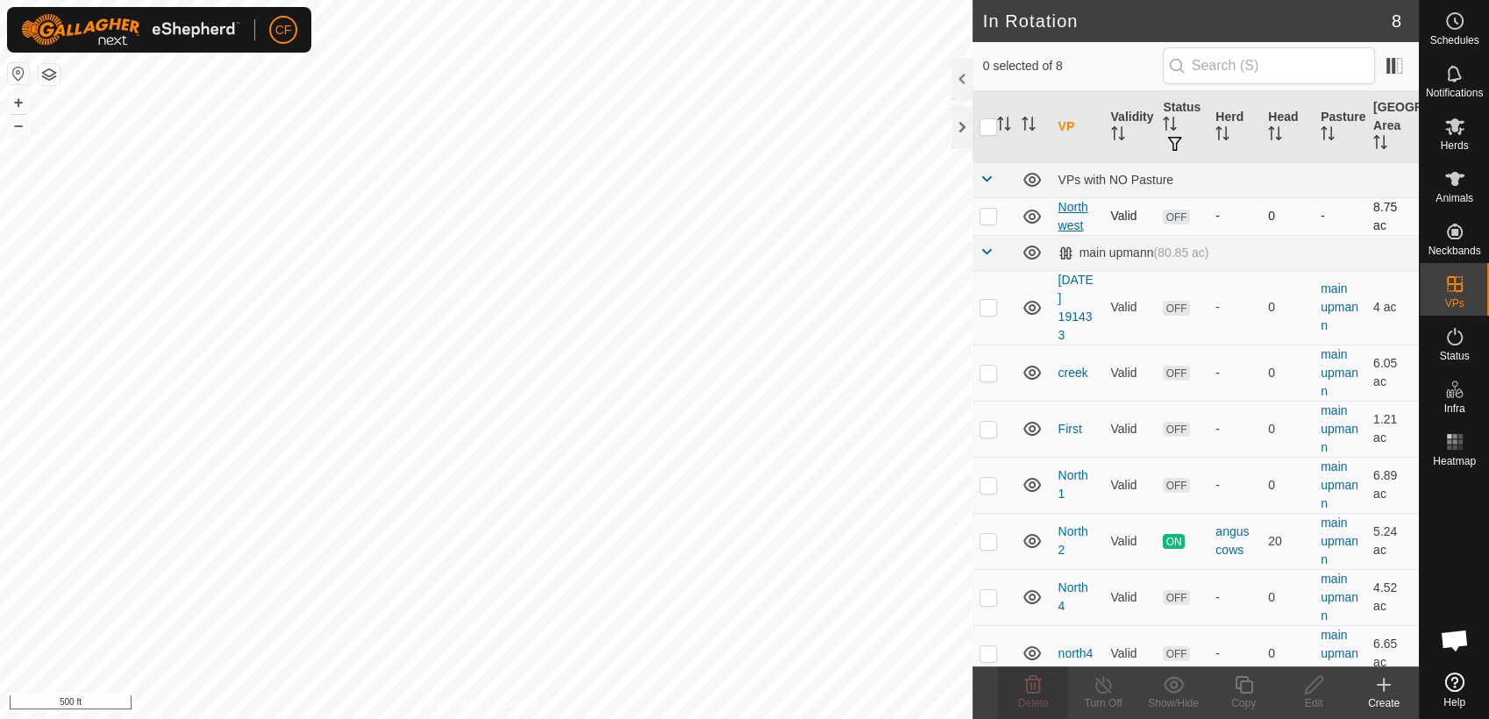
click at [1076, 206] on link "Northwest" at bounding box center [1074, 216] width 30 height 32
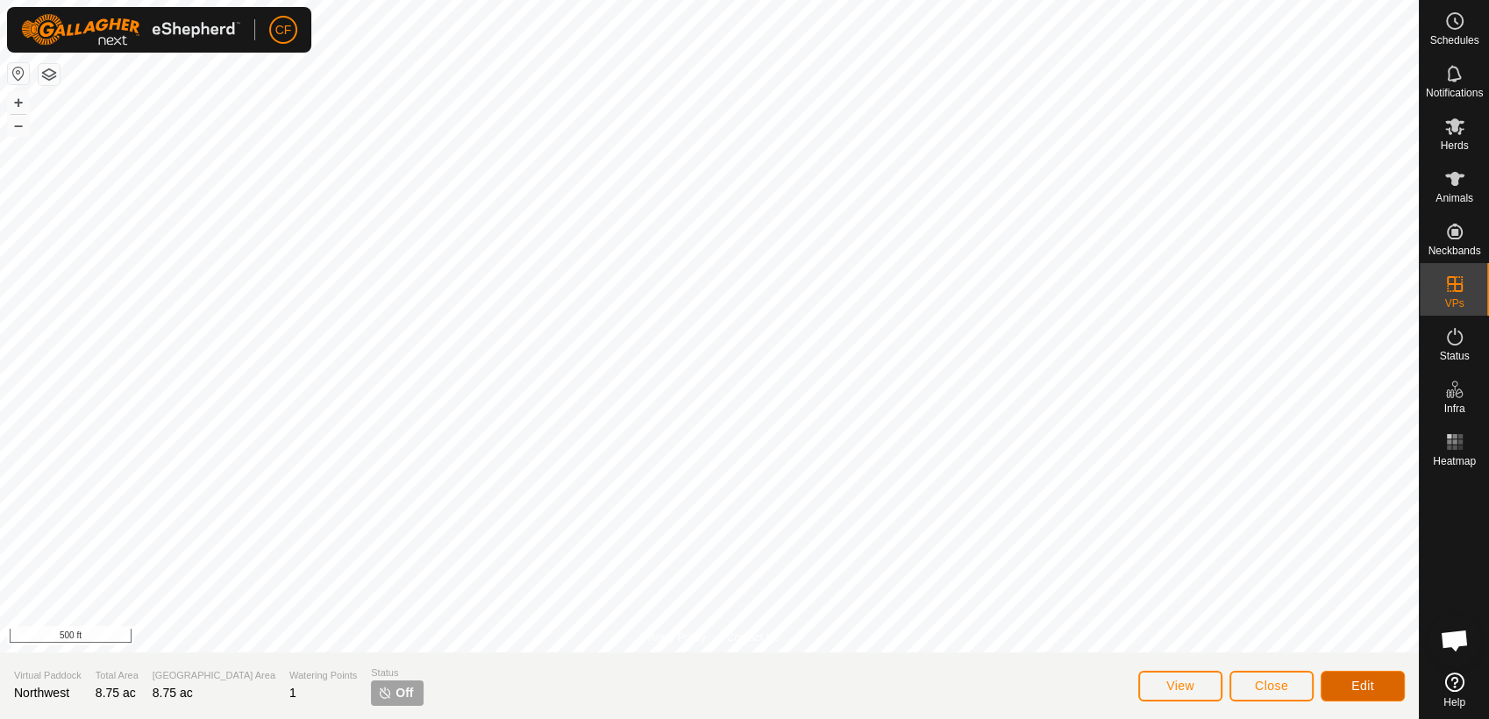
click at [1369, 677] on button "Edit" at bounding box center [1363, 686] width 84 height 31
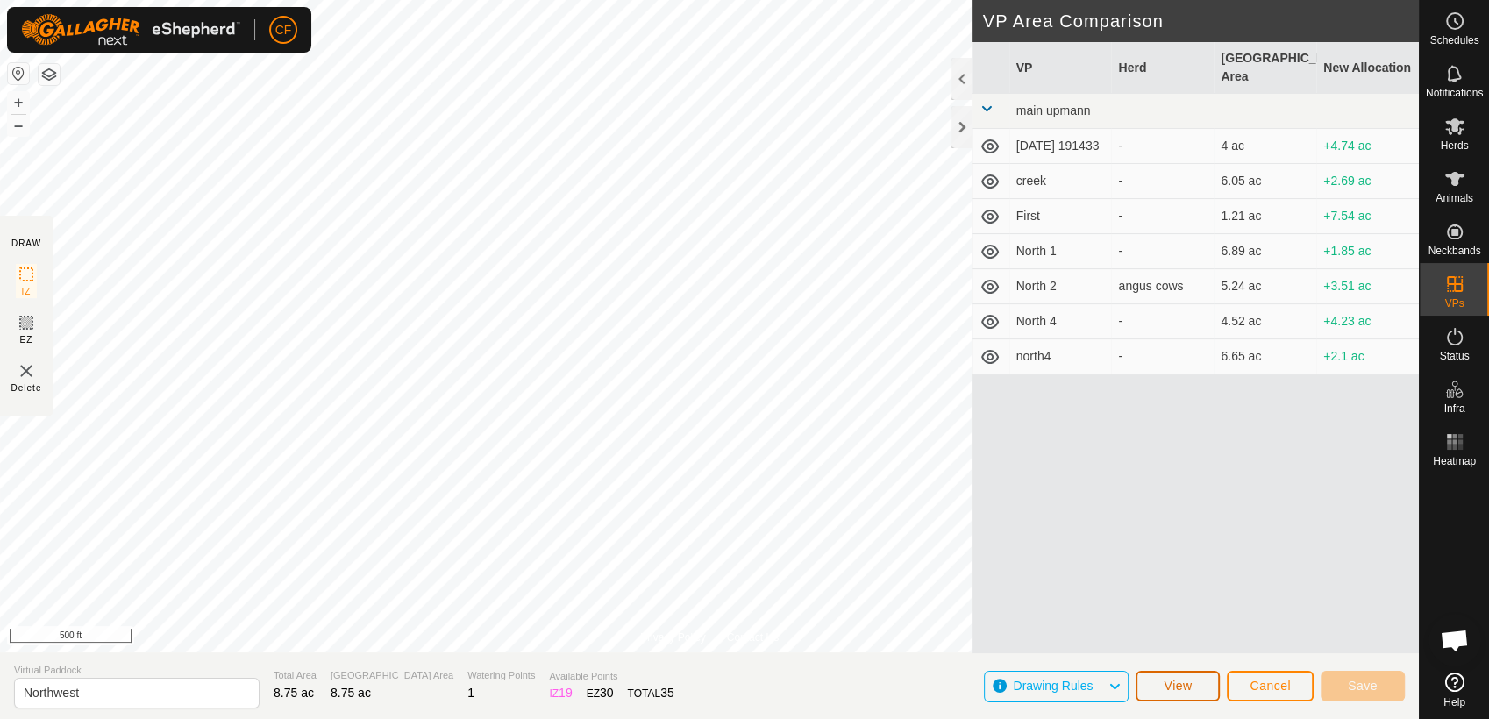
click at [1179, 690] on span "View" at bounding box center [1178, 686] width 28 height 14
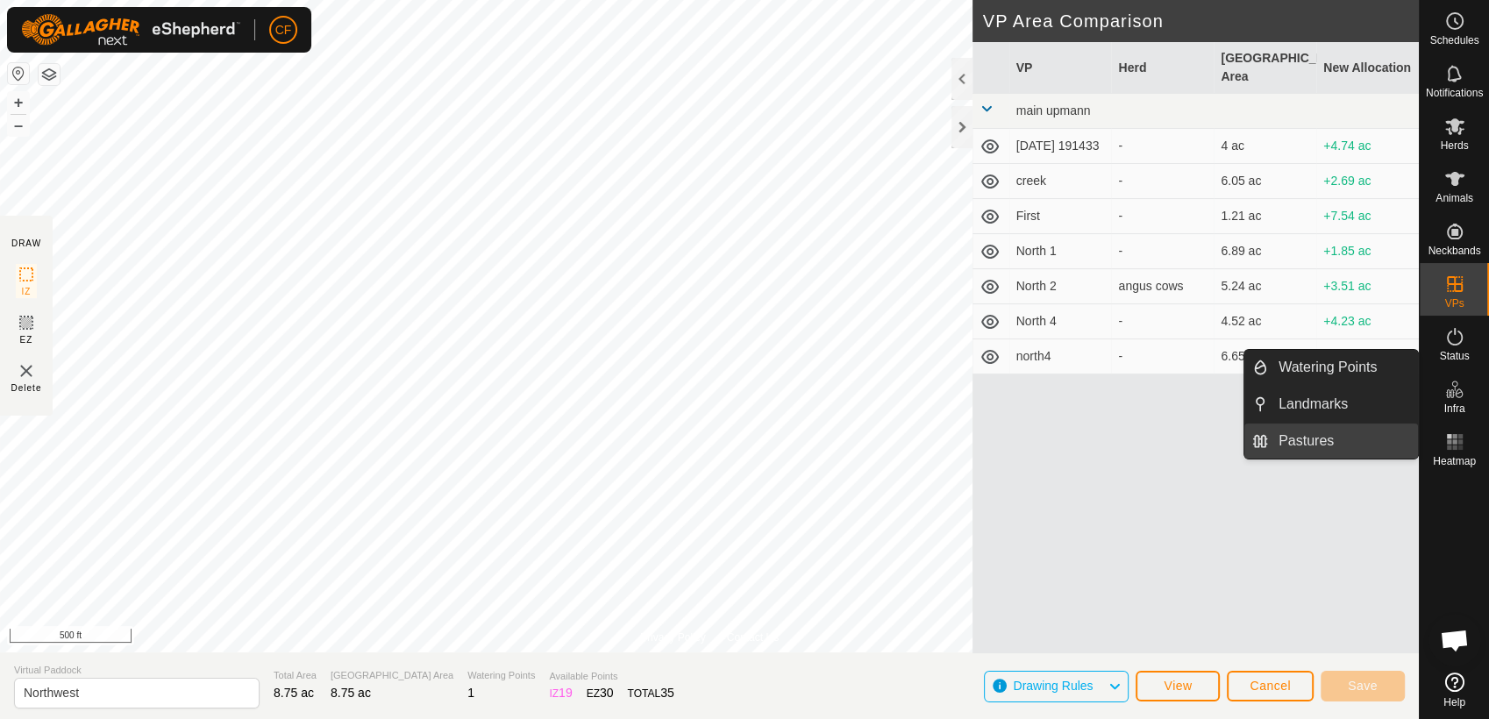
click at [1348, 439] on link "Pastures" at bounding box center [1343, 441] width 150 height 35
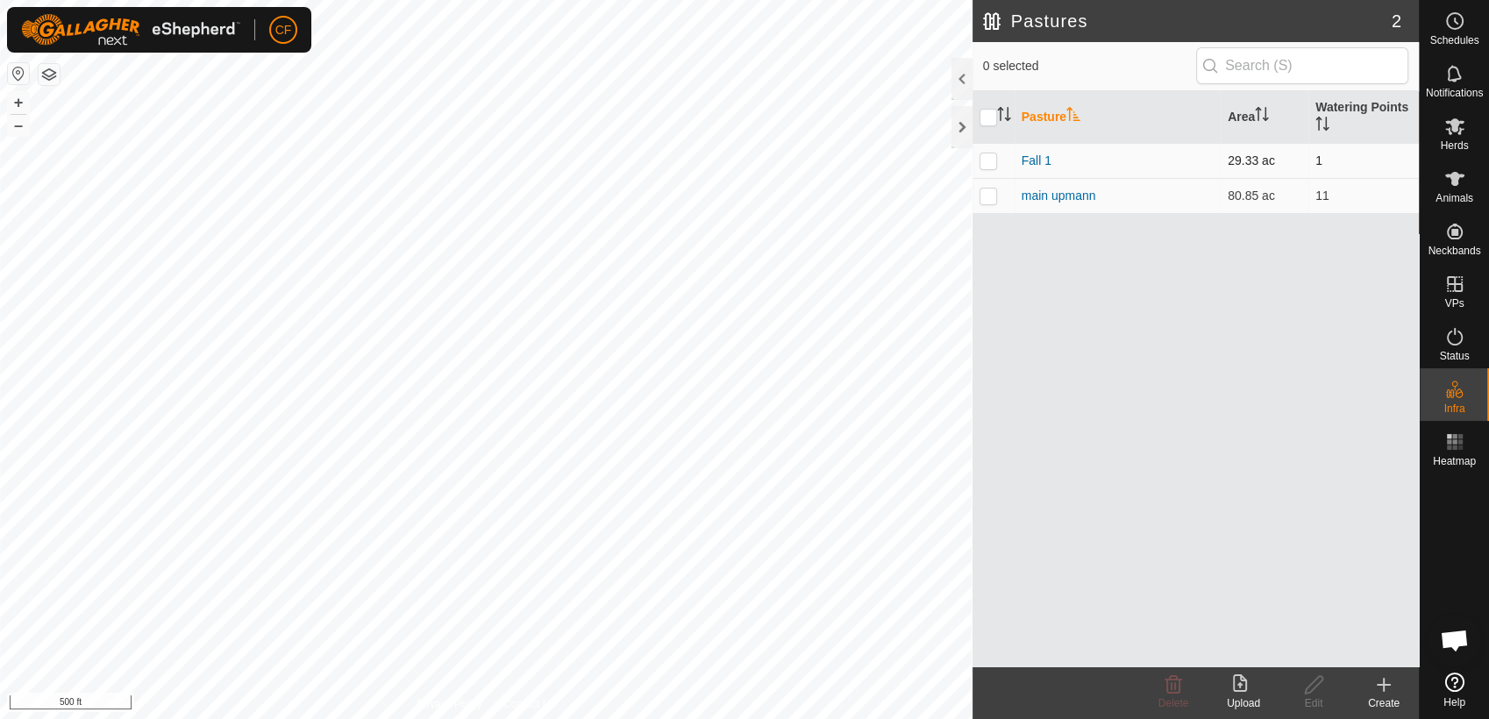
click at [990, 161] on p-checkbox at bounding box center [989, 160] width 18 height 14
click at [1173, 687] on icon at bounding box center [1173, 684] width 21 height 21
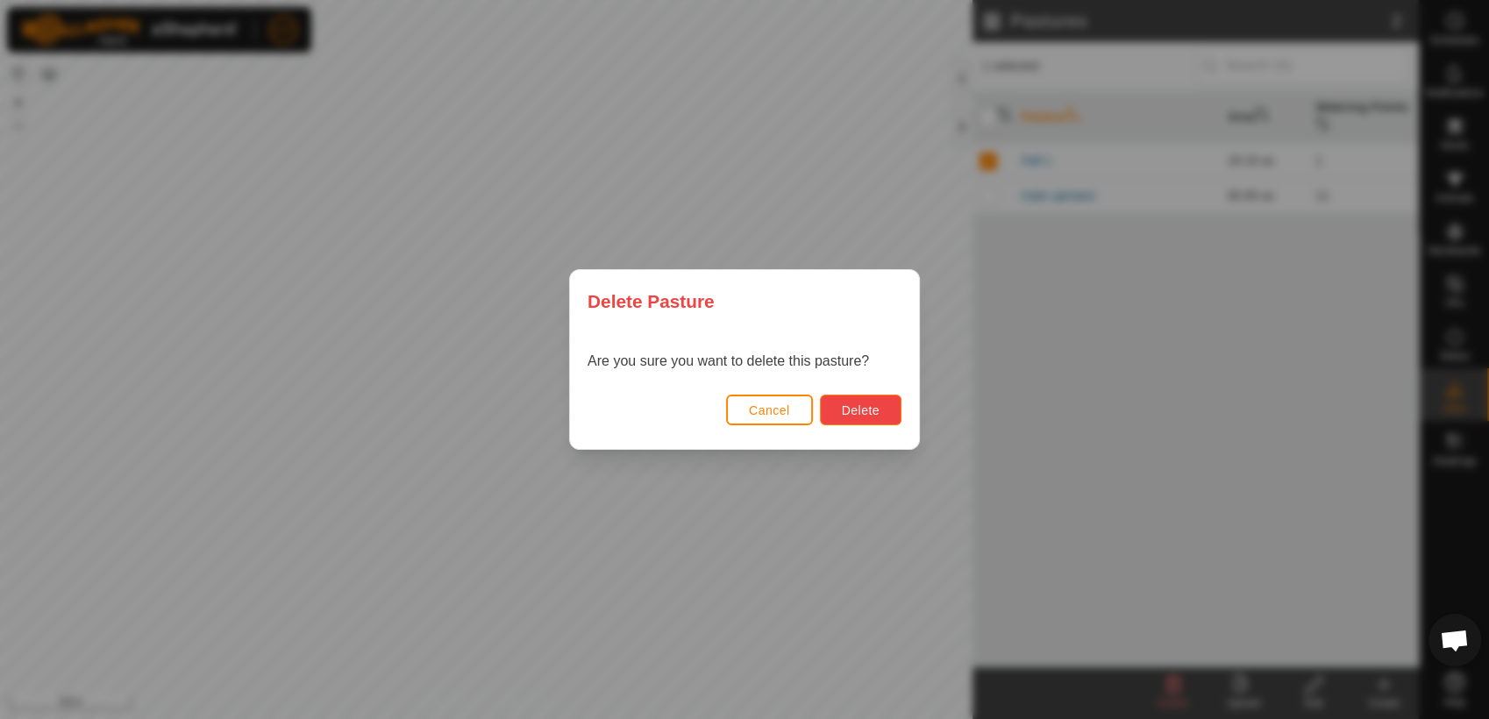
click at [854, 410] on span "Delete" at bounding box center [861, 410] width 38 height 14
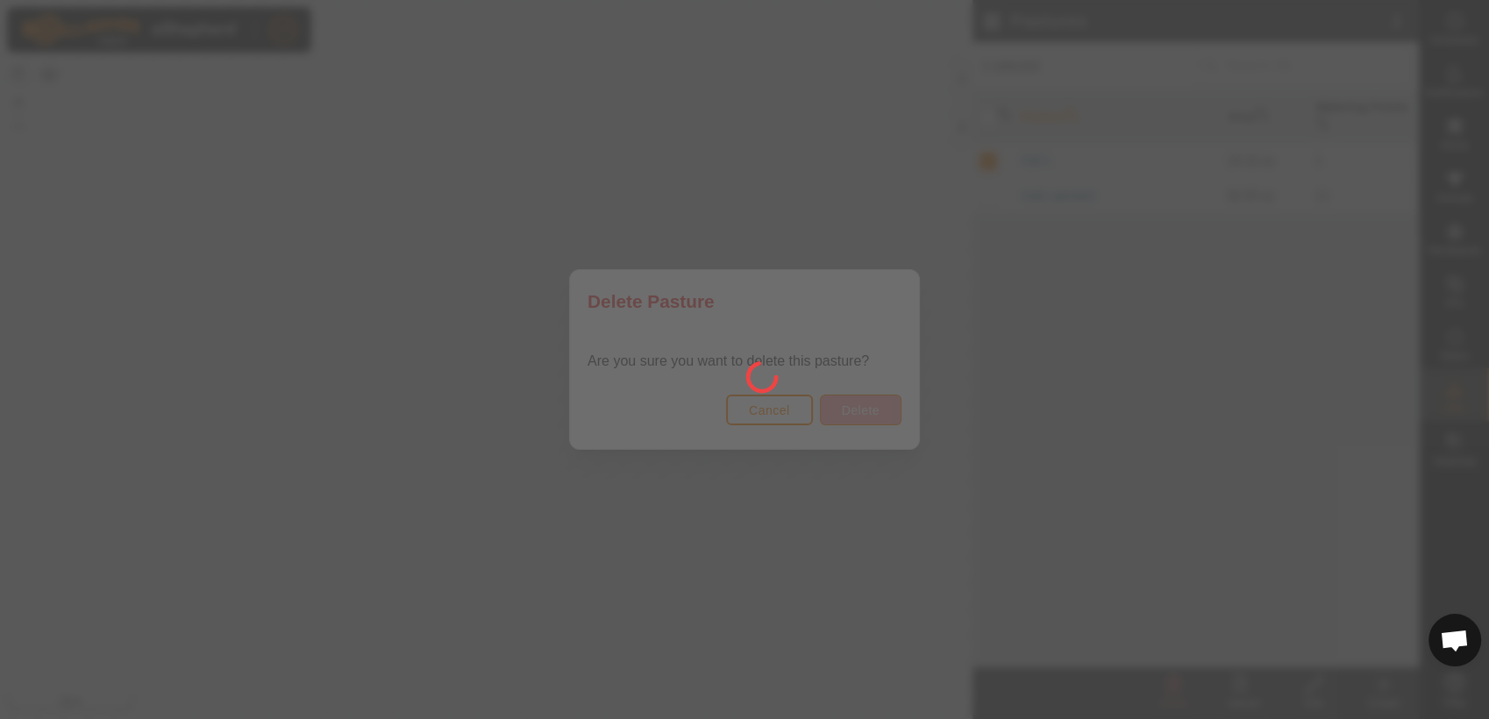
checkbox input "false"
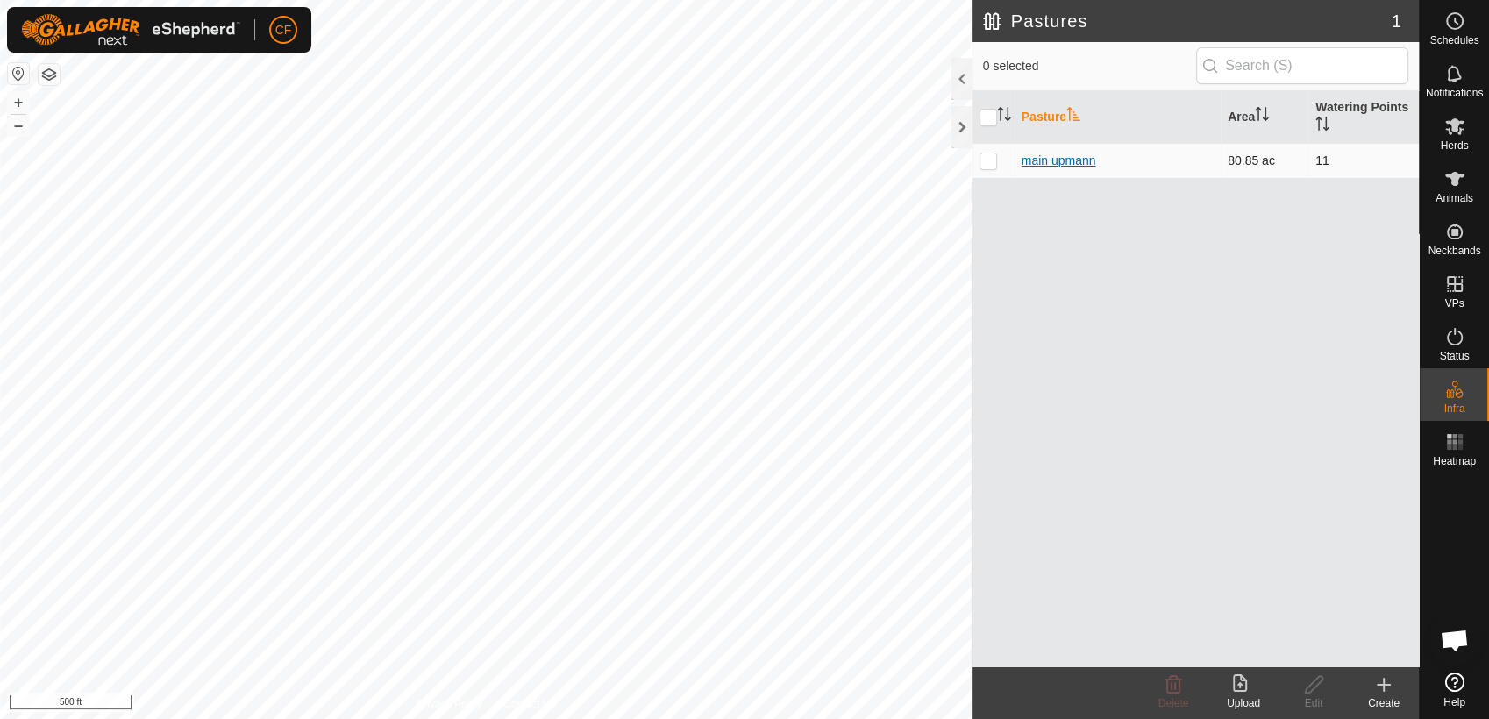
click at [1080, 159] on link "main upmann" at bounding box center [1059, 160] width 75 height 14
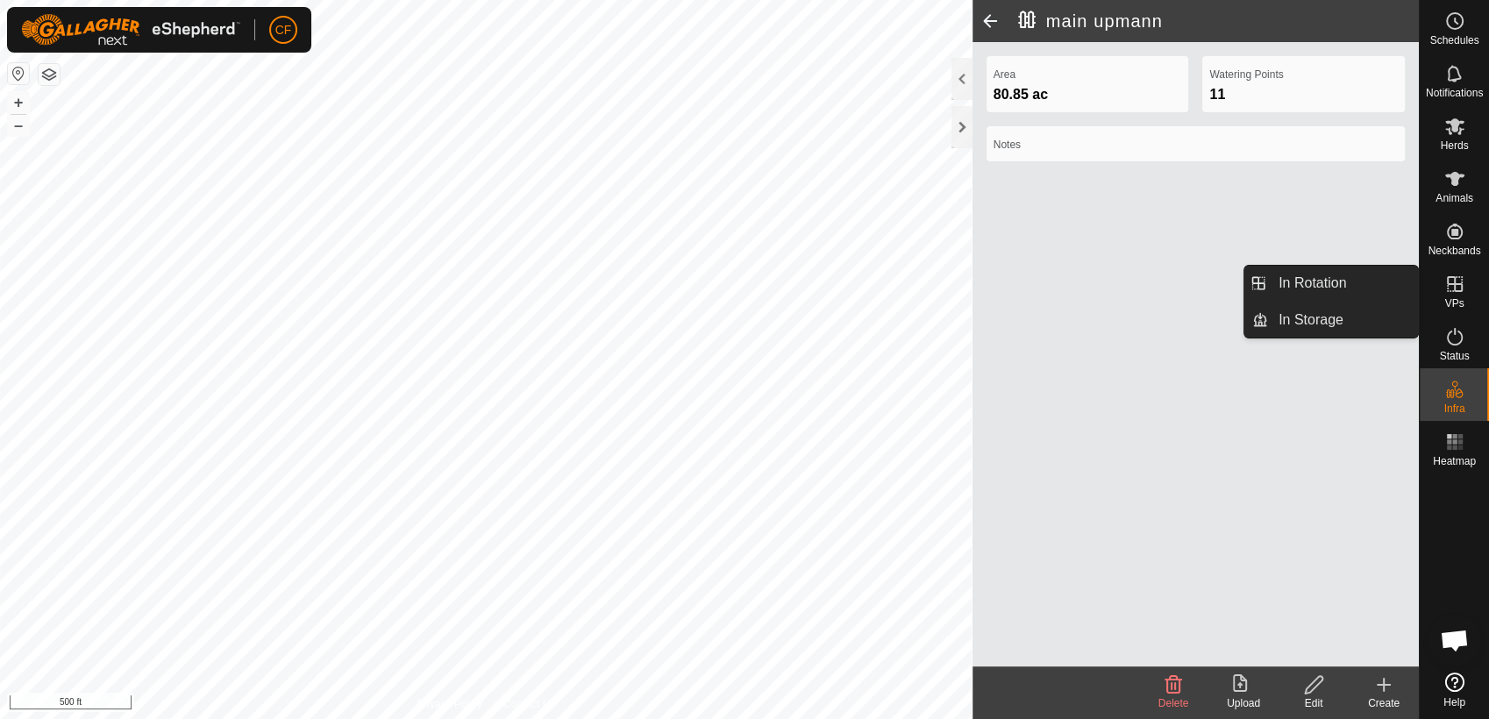
click at [1452, 296] on es-virtualpaddocks-svg-icon at bounding box center [1455, 284] width 32 height 28
click at [1380, 282] on link "In Rotation" at bounding box center [1343, 283] width 150 height 35
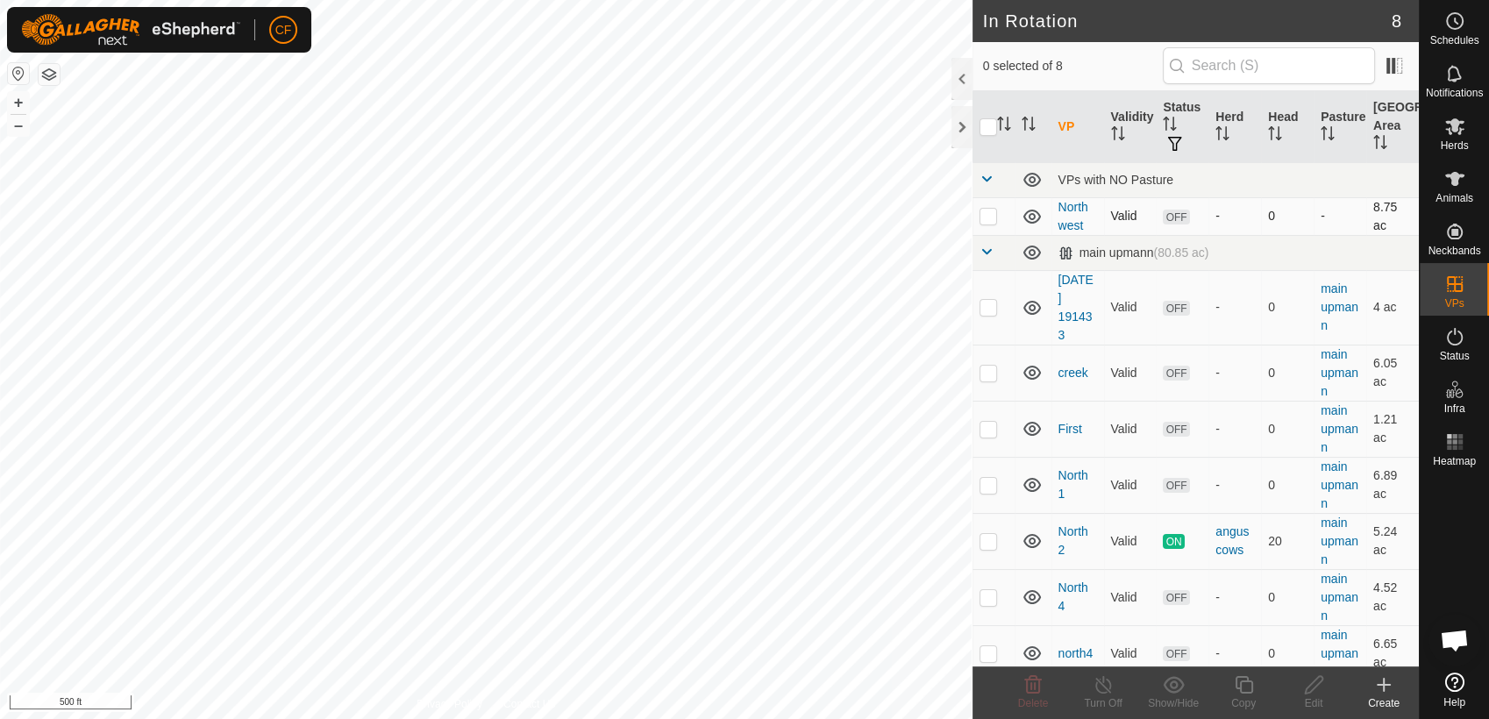
click at [989, 218] on p-checkbox at bounding box center [989, 216] width 18 height 14
click at [1025, 686] on icon at bounding box center [1033, 685] width 17 height 18
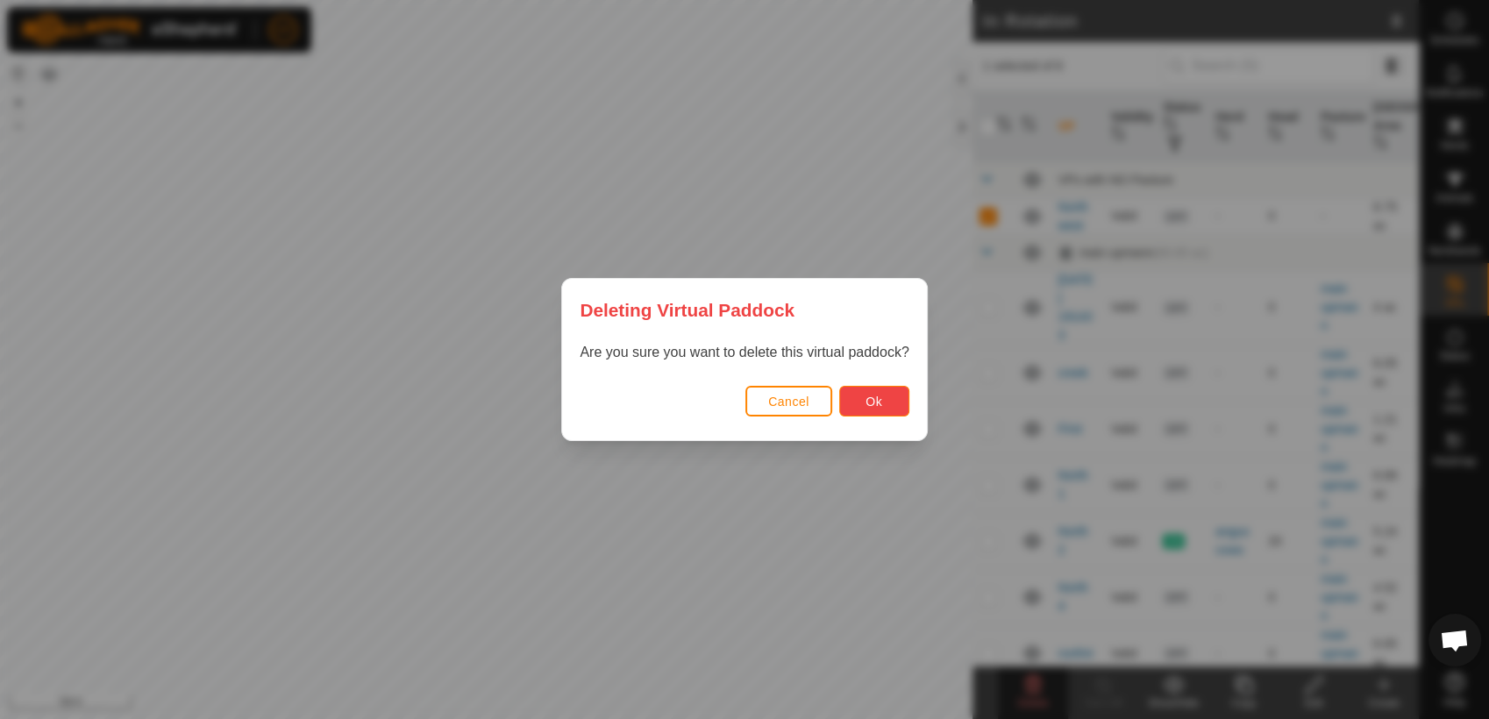
click at [874, 397] on span "Ok" at bounding box center [874, 402] width 17 height 14
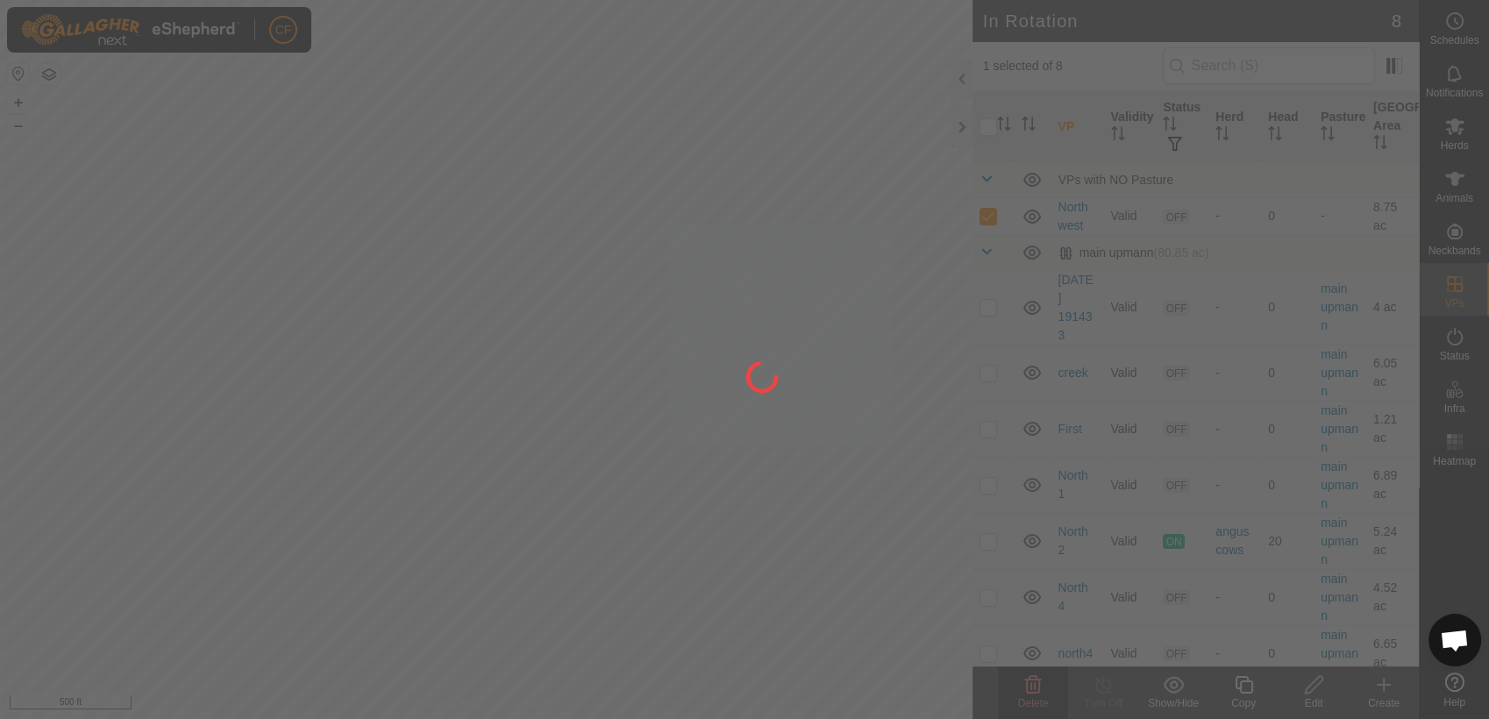
checkbox input "false"
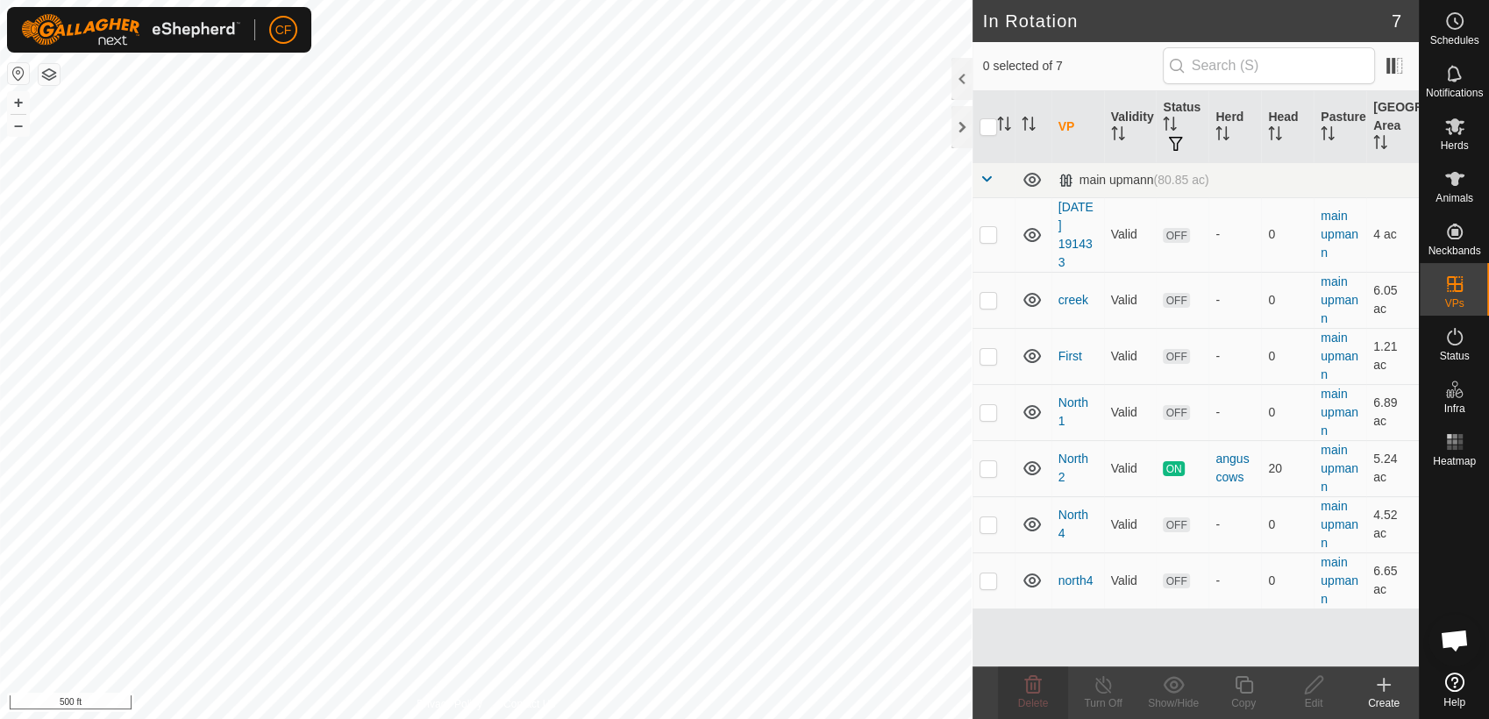
click at [986, 360] on p-checkbox at bounding box center [989, 356] width 18 height 14
click at [1039, 686] on icon at bounding box center [1033, 685] width 17 height 18
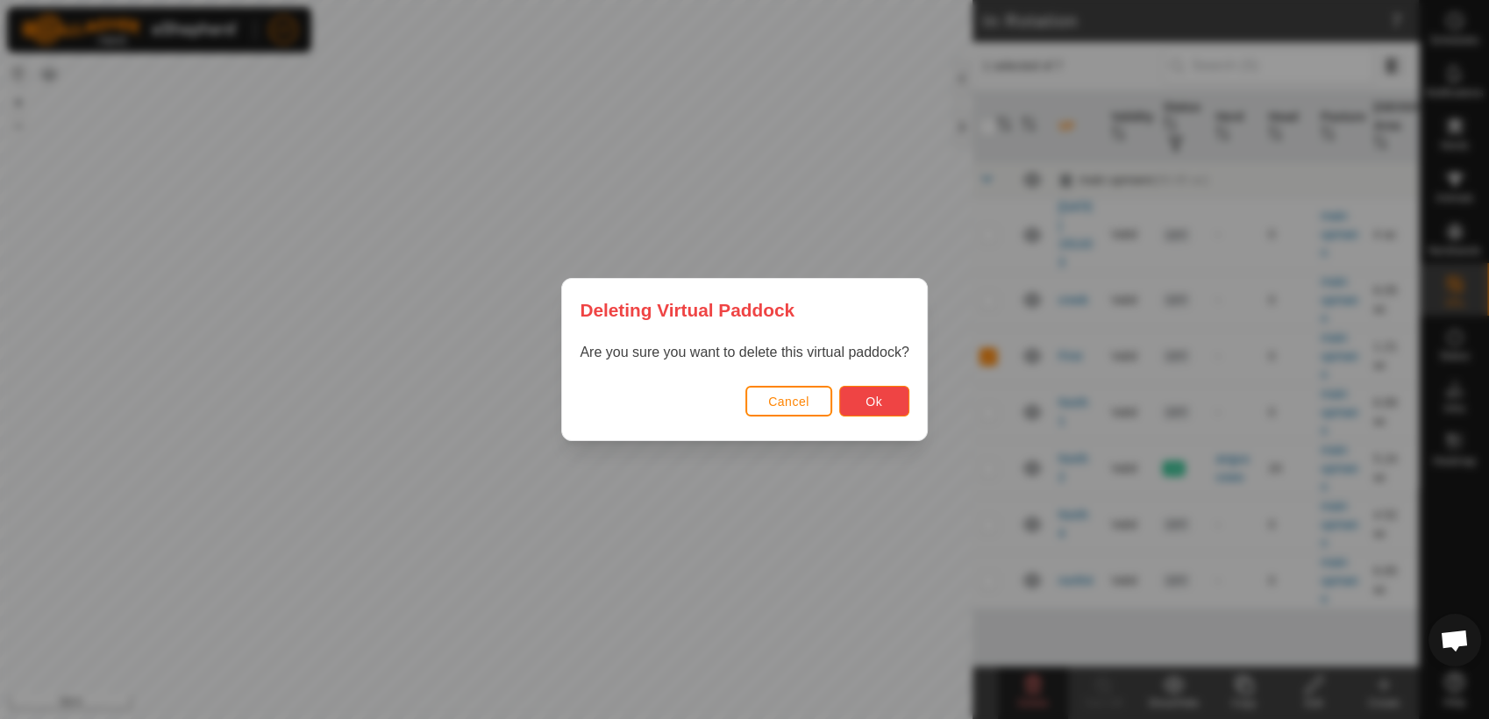
click at [864, 389] on button "Ok" at bounding box center [874, 401] width 70 height 31
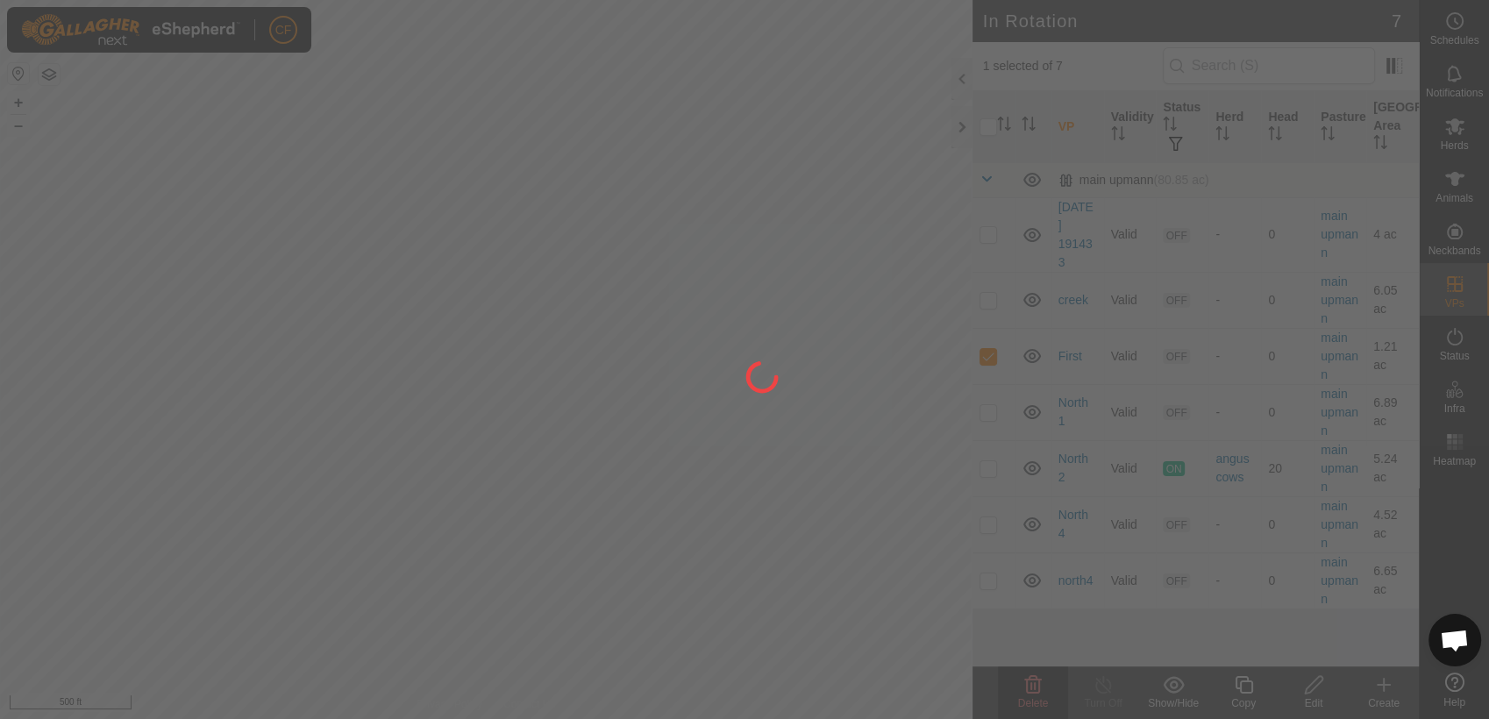
checkbox input "false"
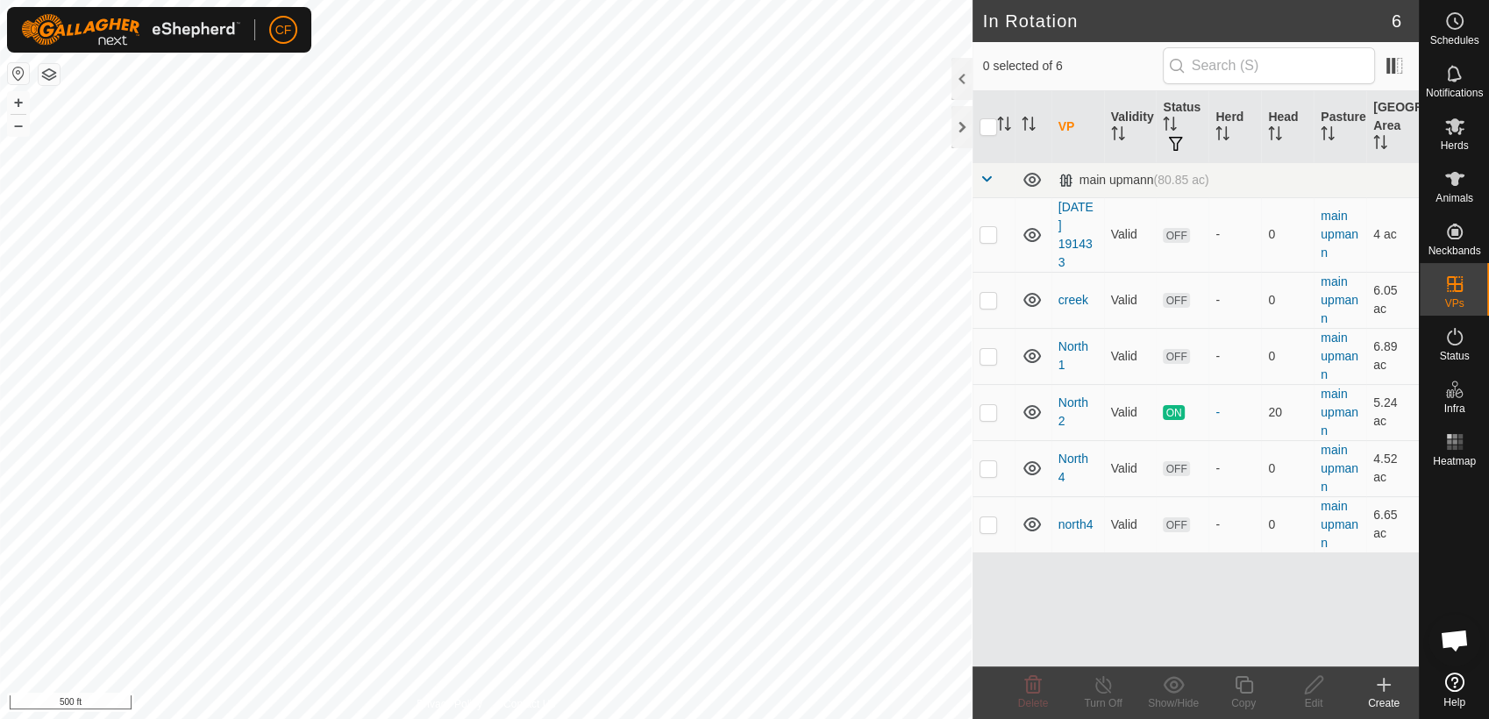
scroll to position [6702, 0]
click at [1384, 688] on icon at bounding box center [1384, 685] width 0 height 12
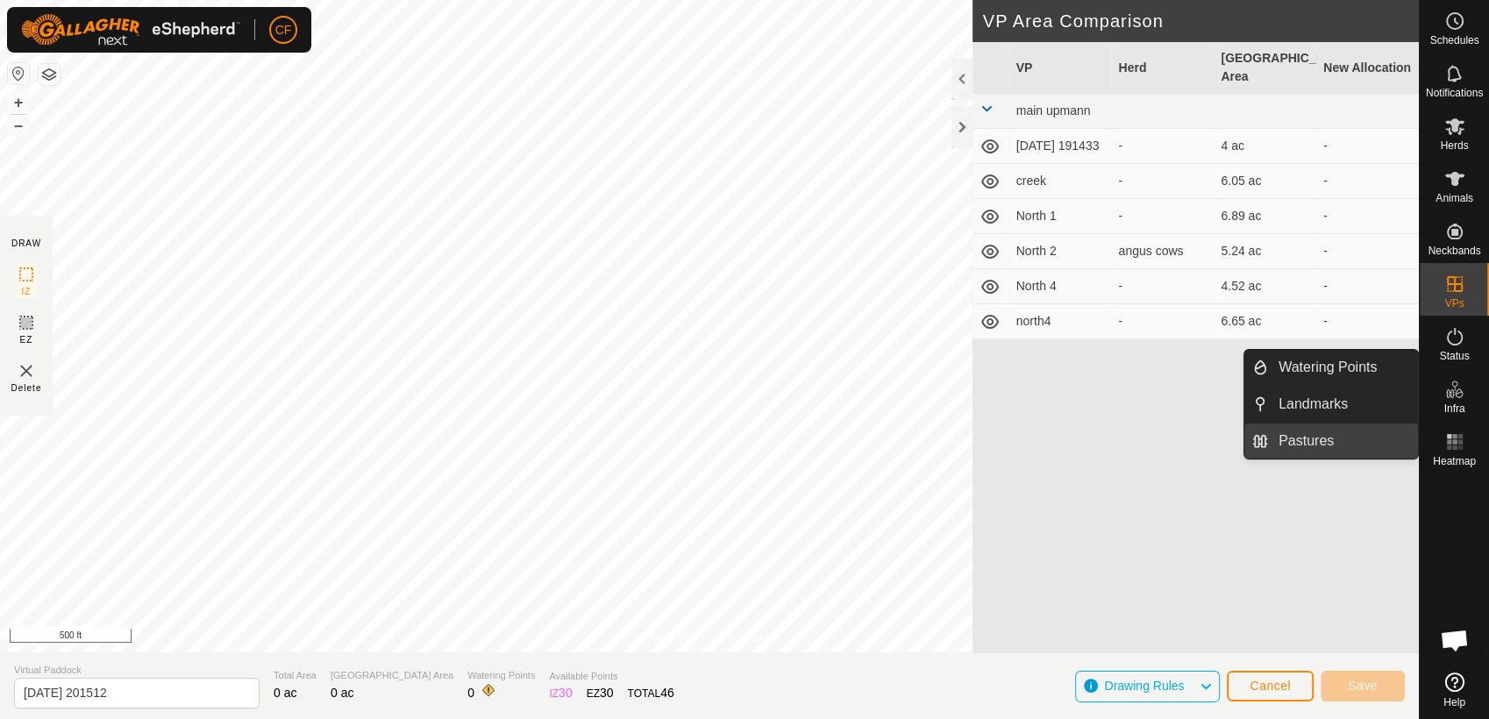
click at [1335, 437] on link "Pastures" at bounding box center [1343, 441] width 150 height 35
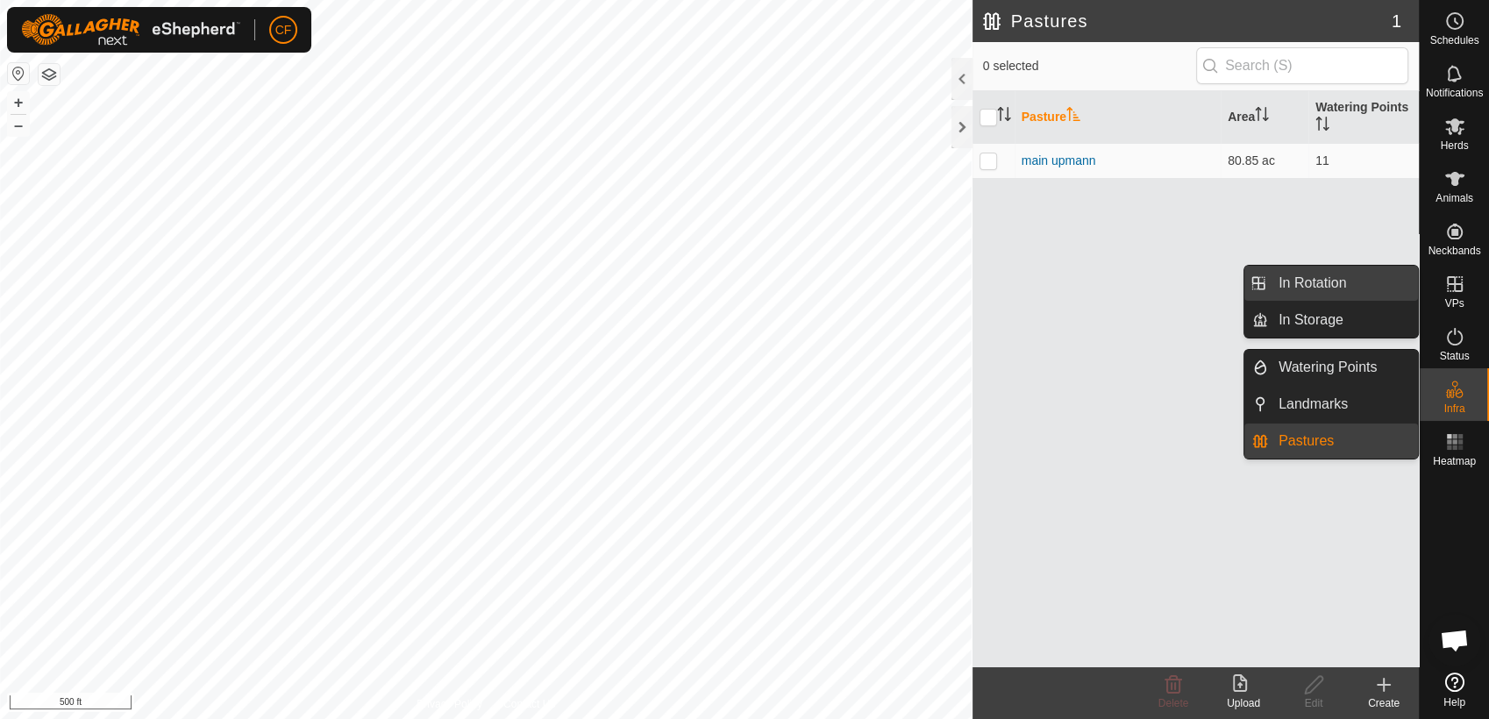
click at [1383, 274] on link "In Rotation" at bounding box center [1343, 283] width 150 height 35
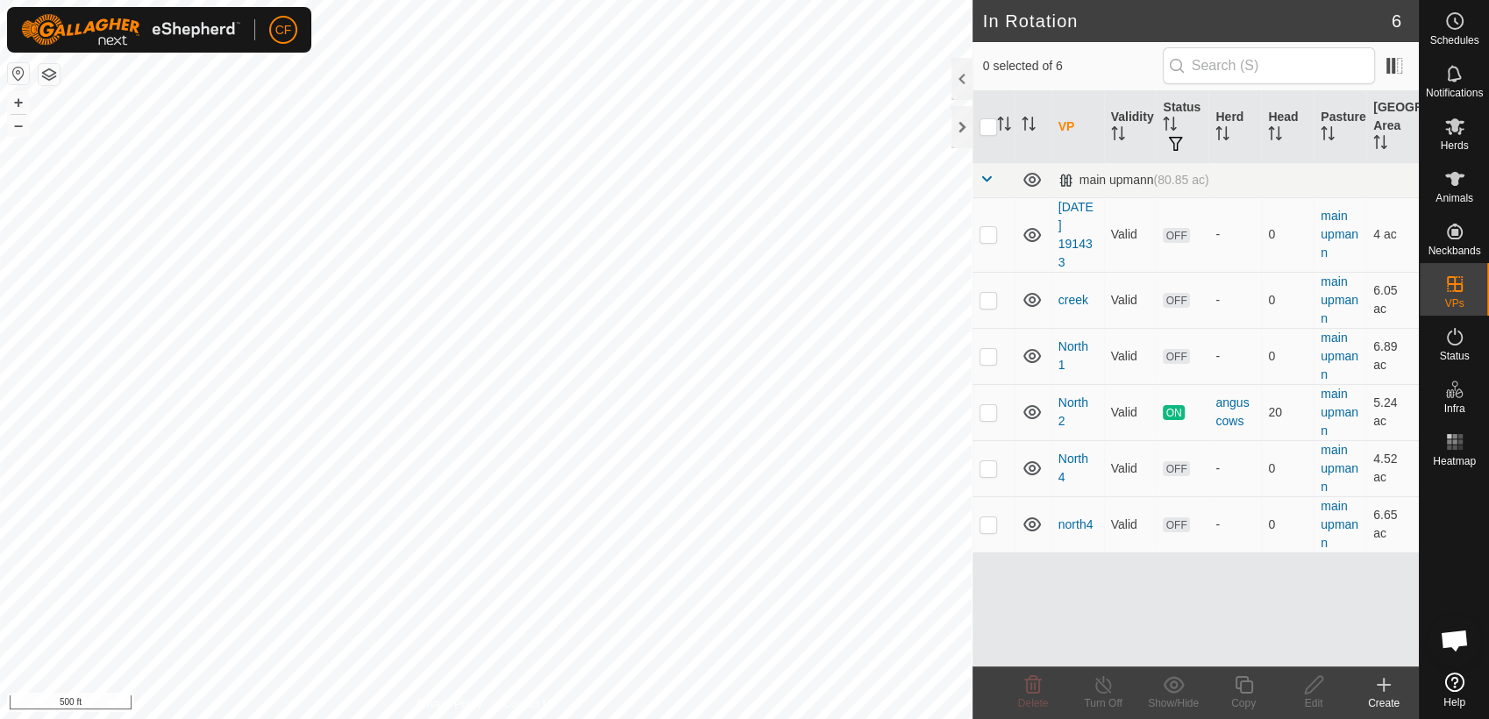
click at [1380, 687] on icon at bounding box center [1383, 684] width 21 height 21
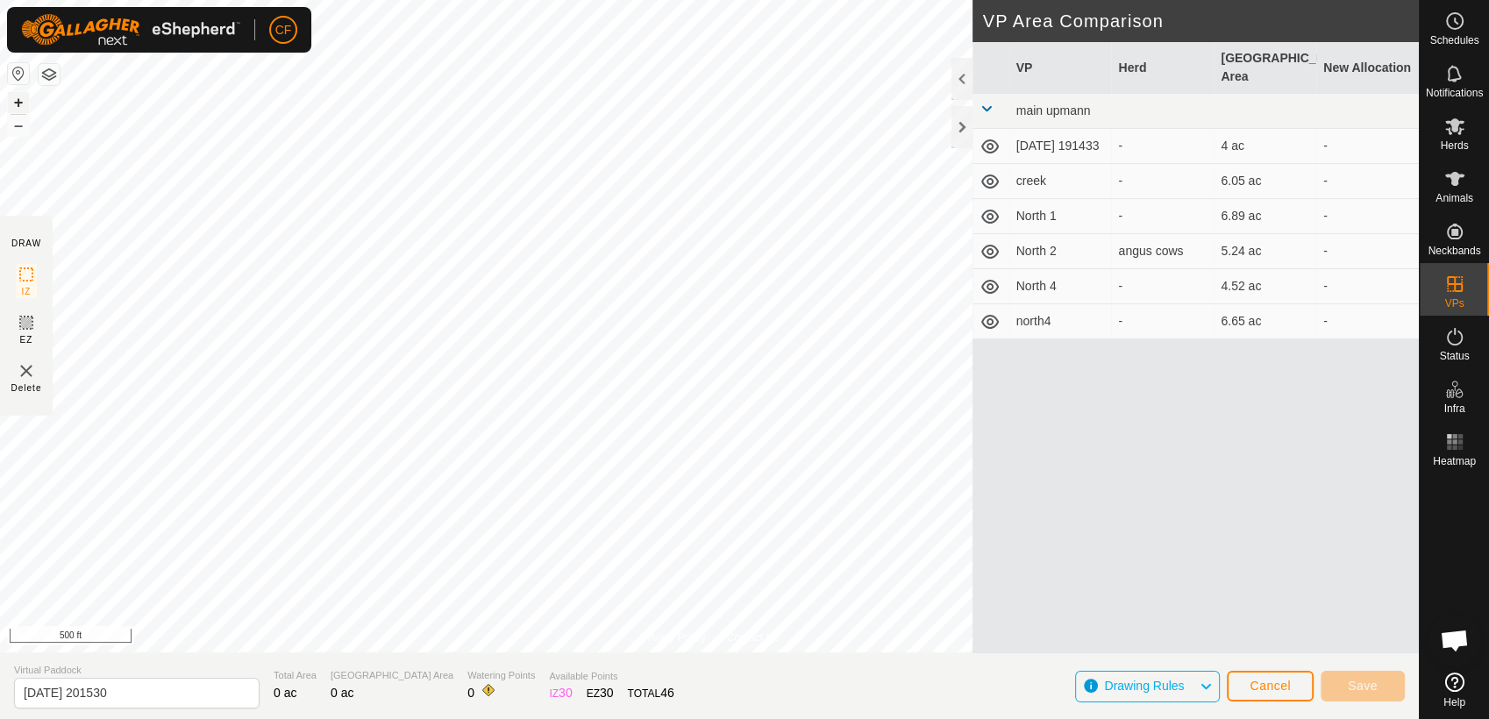
click at [21, 105] on button "+" at bounding box center [18, 102] width 21 height 21
click at [17, 101] on button "+" at bounding box center [18, 102] width 21 height 21
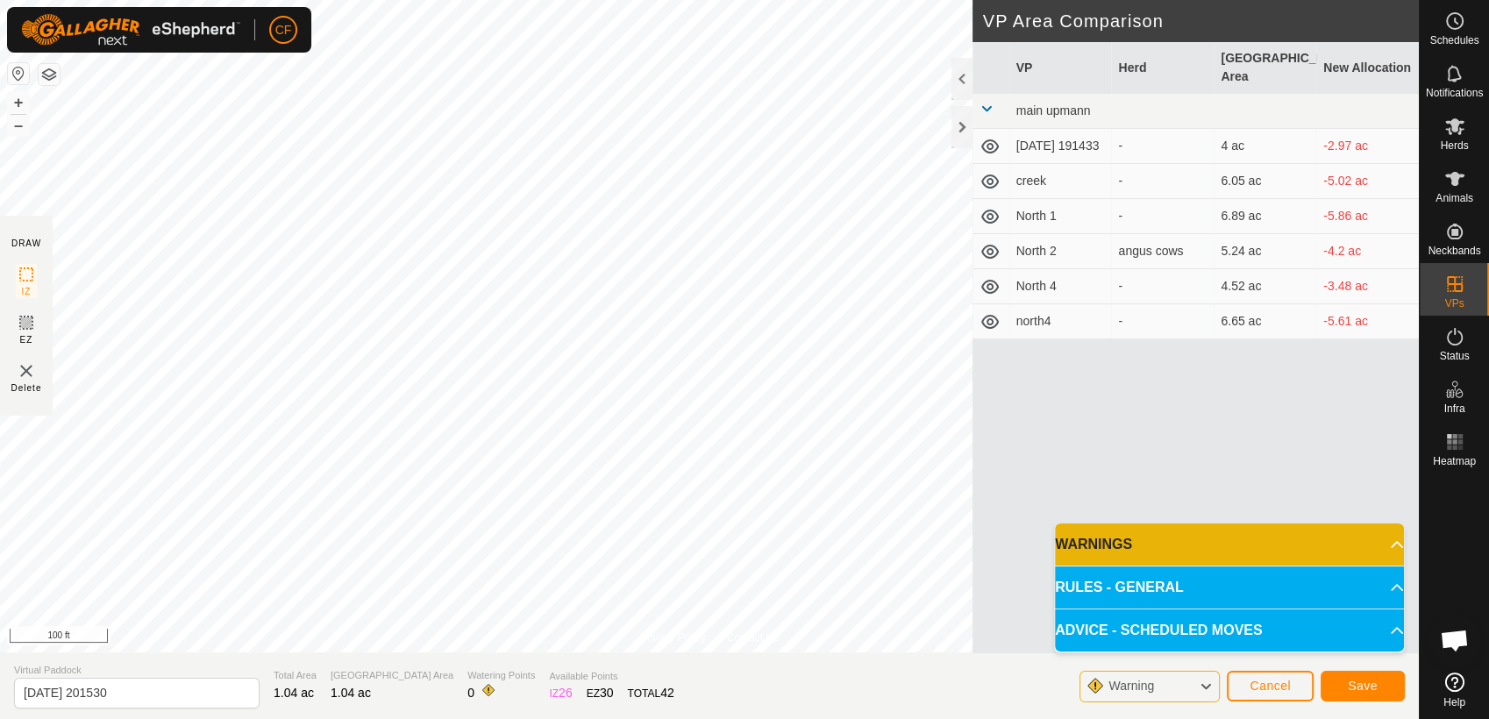
click at [1454, 684] on icon at bounding box center [1454, 682] width 19 height 19
click at [1445, 647] on span "Open chat" at bounding box center [1454, 642] width 29 height 25
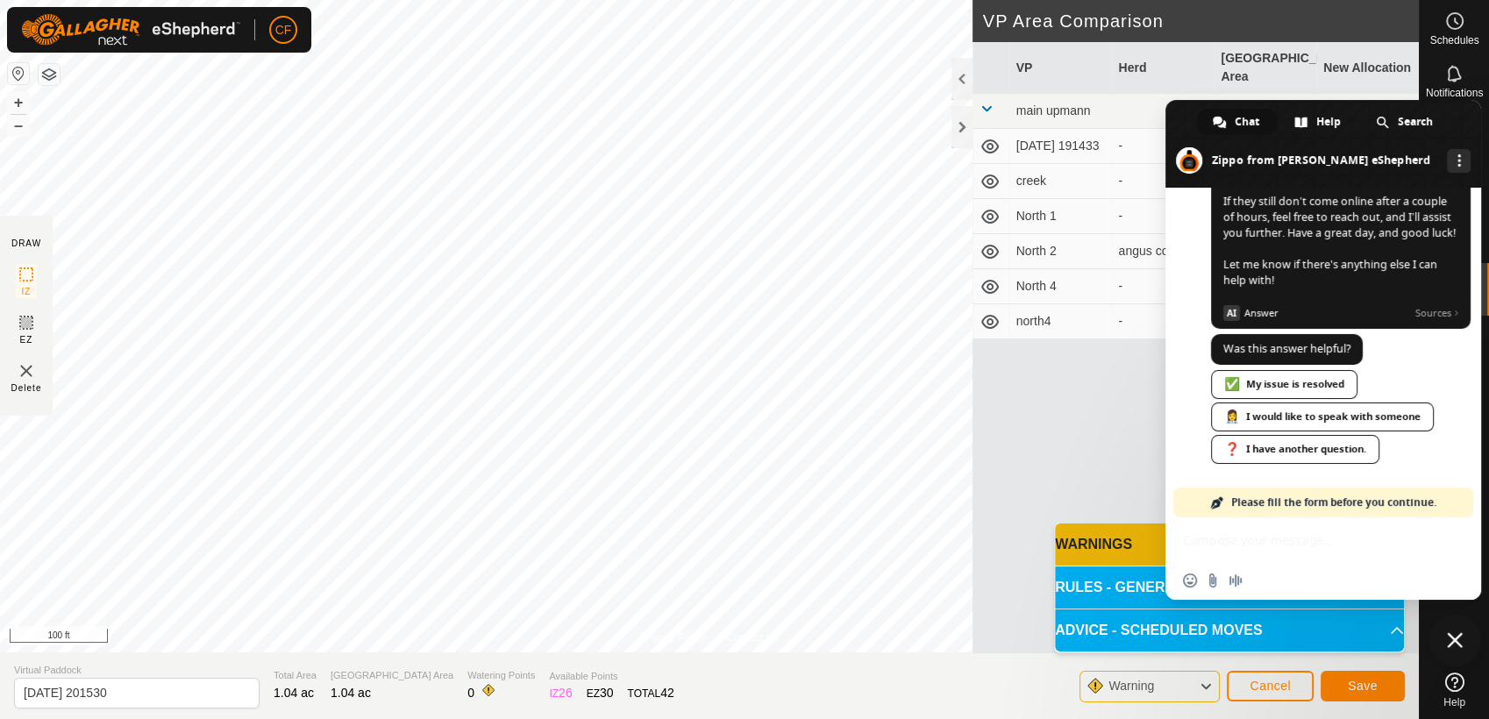
scroll to position [6721, 0]
click at [1268, 586] on div "Insert an emoji Send a file Audio message" at bounding box center [1324, 580] width 316 height 39
click at [1308, 447] on div "❓ I have another question." at bounding box center [1295, 449] width 168 height 29
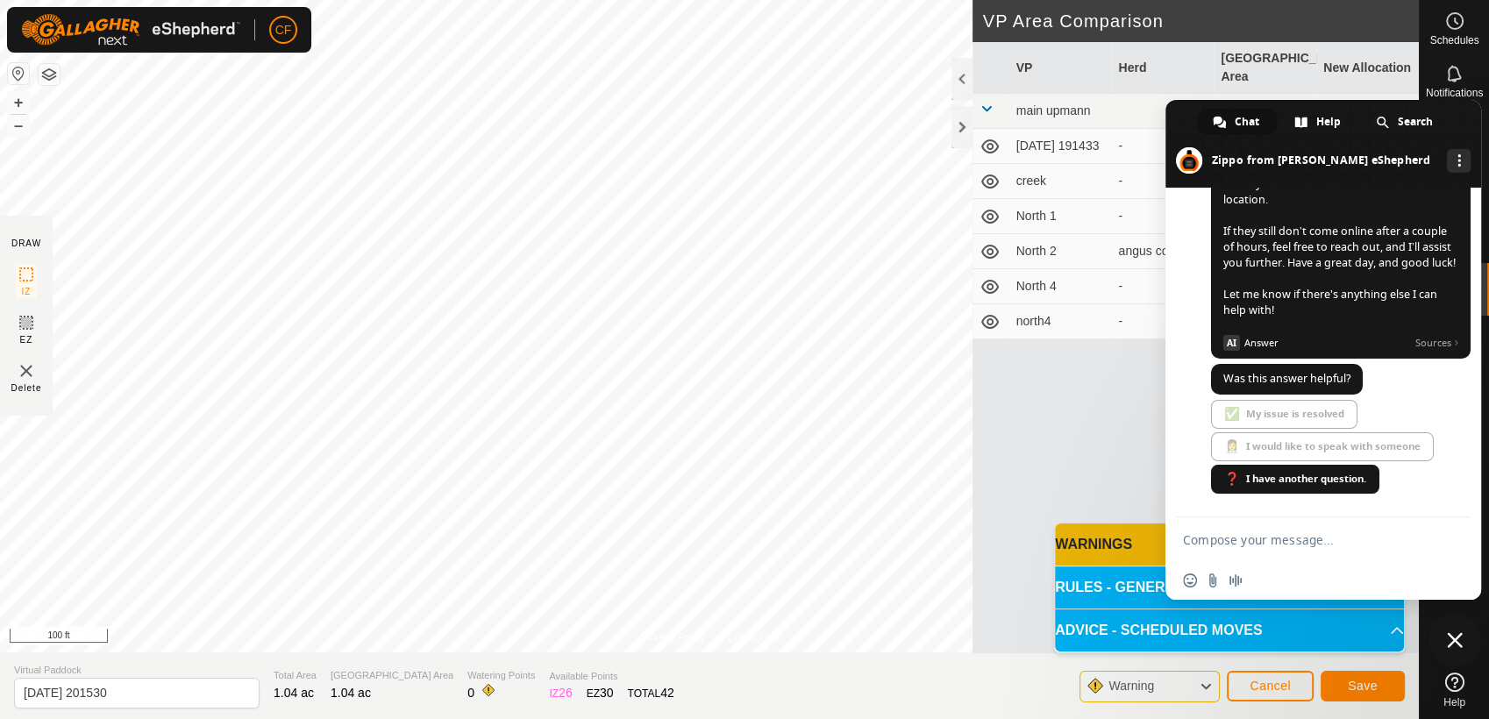
scroll to position [6692, 0]
drag, startPoint x: 1256, startPoint y: 551, endPoint x: 1256, endPoint y: 538, distance: 13.2
click at [1256, 538] on form at bounding box center [1304, 540] width 242 height 47
click at [1256, 538] on textarea "Compose your message..." at bounding box center [1304, 540] width 242 height 16
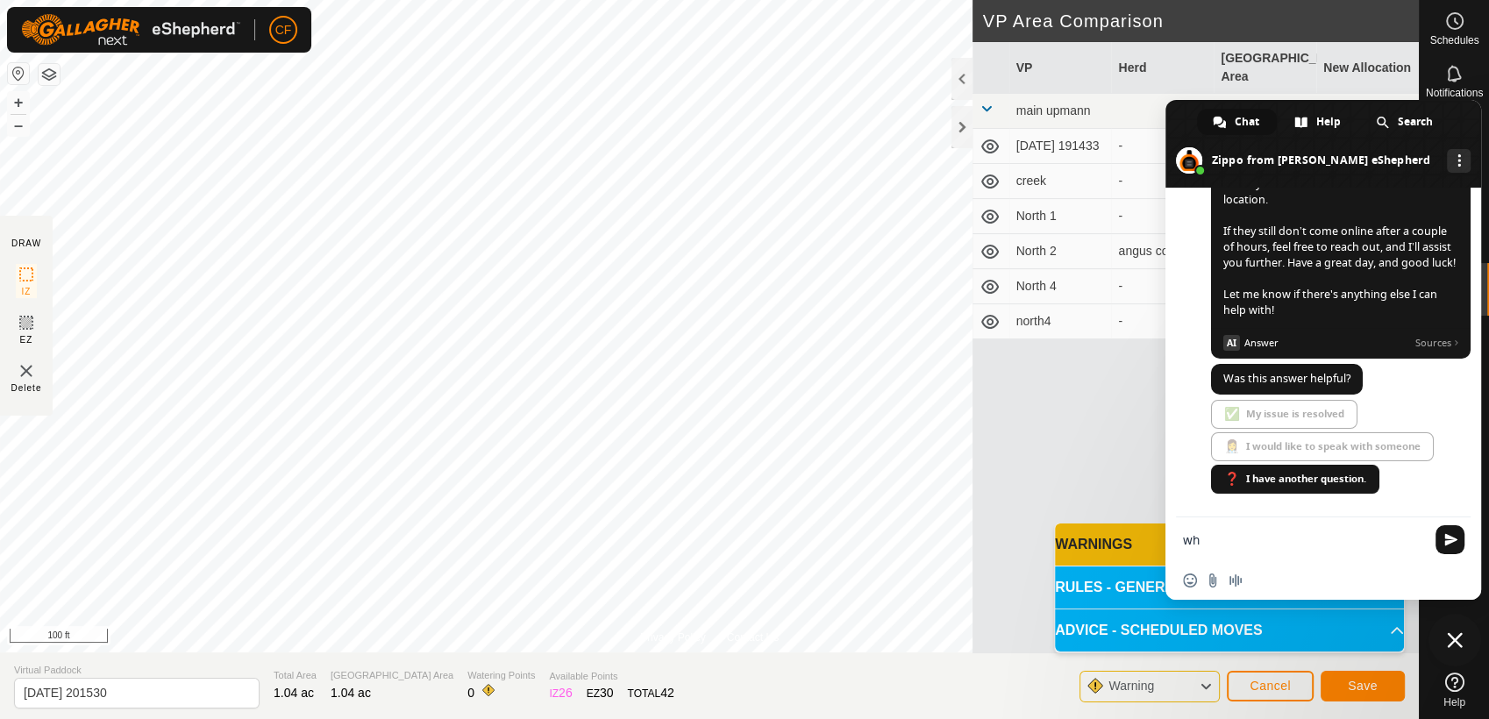
type textarea "w"
click at [1454, 645] on span "Close chat" at bounding box center [1455, 640] width 16 height 16
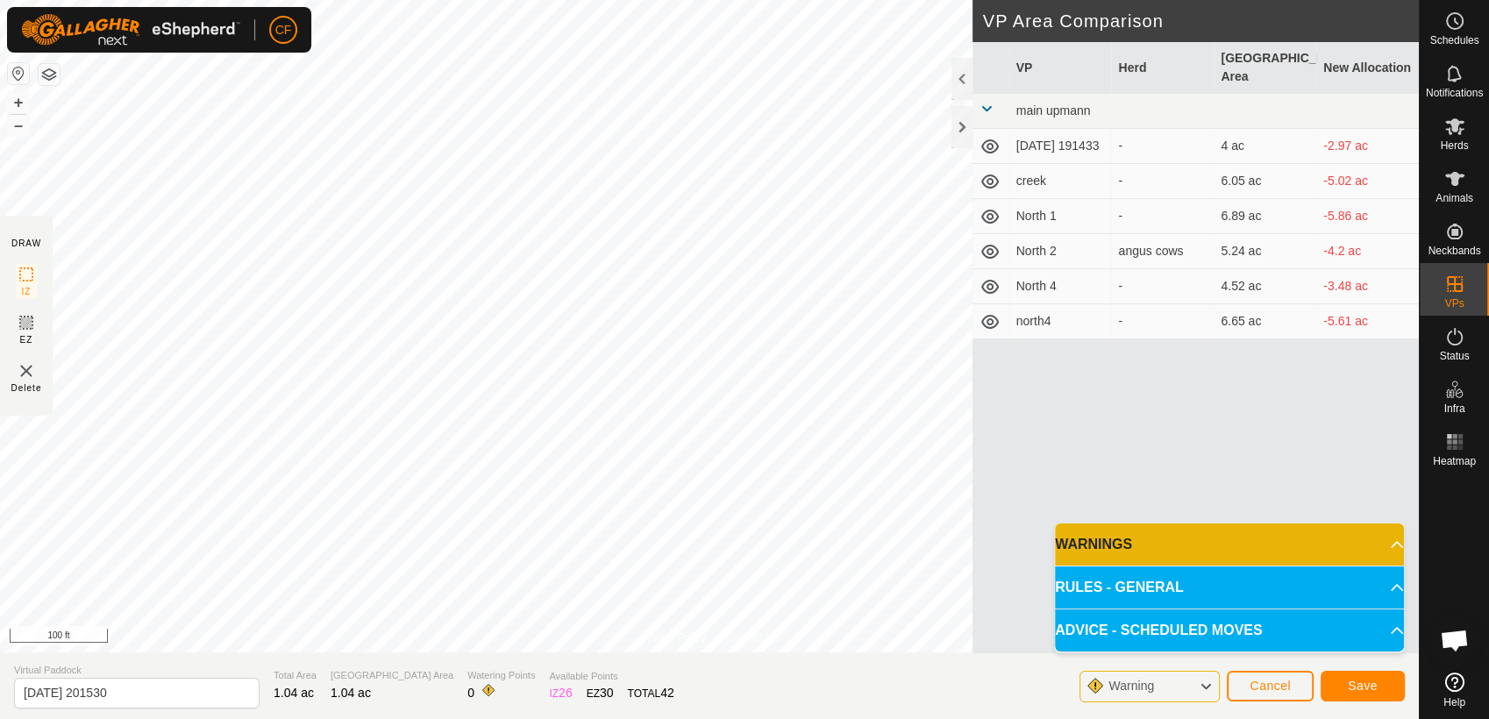
click at [1451, 688] on icon at bounding box center [1454, 682] width 19 height 19
